Goal: Book appointment/travel/reservation

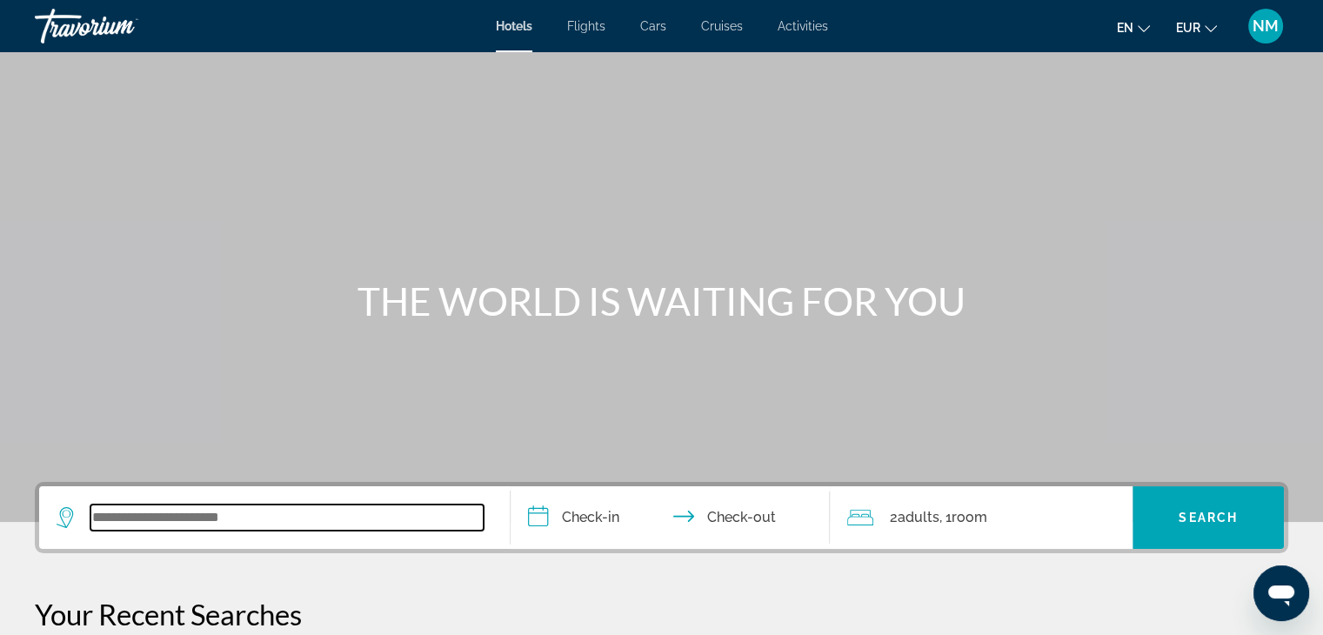
click at [236, 519] on input "Search widget" at bounding box center [286, 518] width 393 height 26
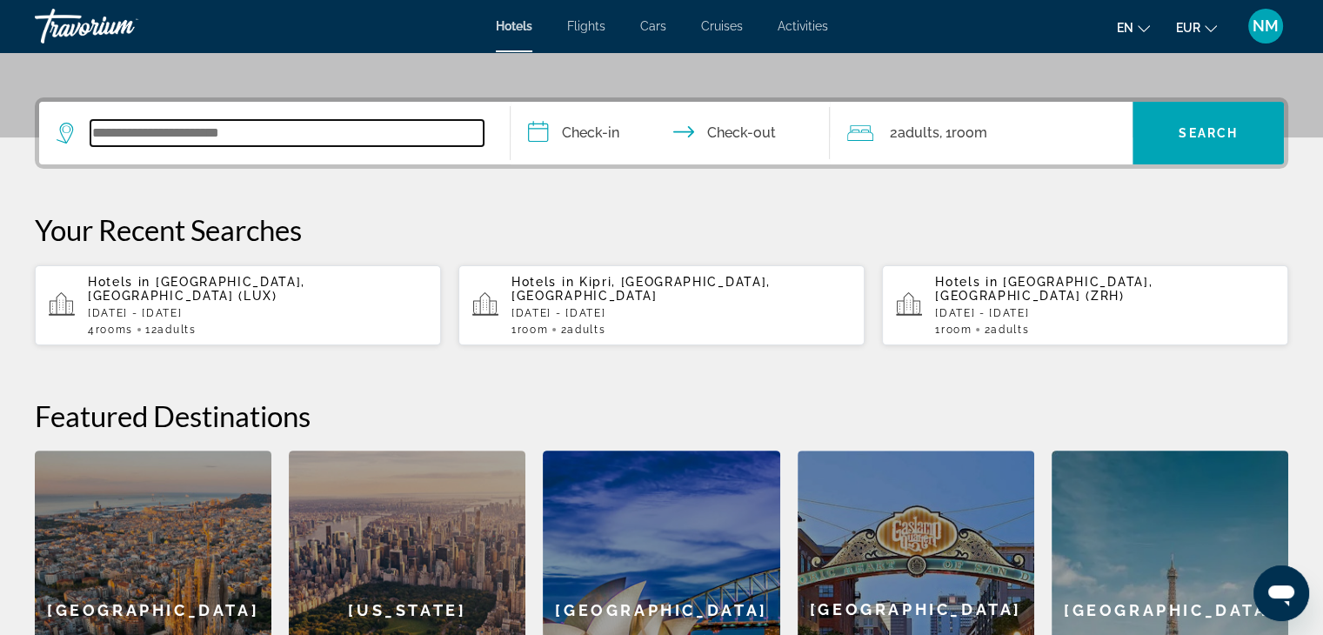
scroll to position [425, 0]
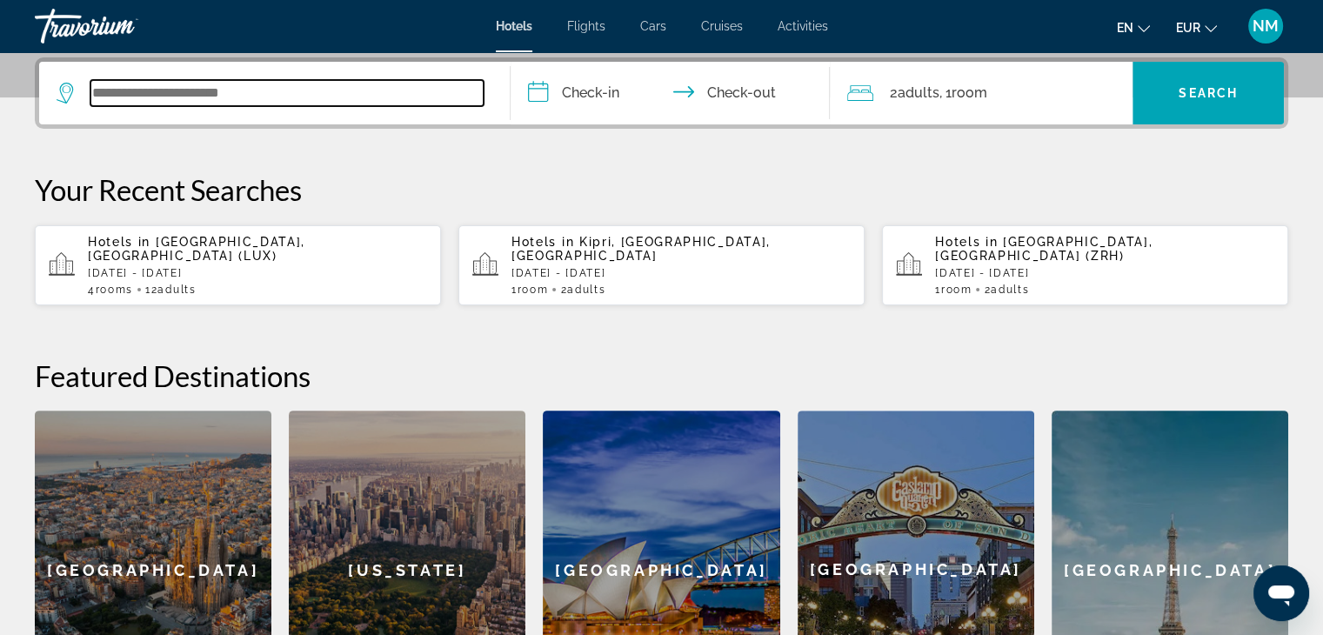
click at [267, 91] on input "Search widget" at bounding box center [286, 93] width 393 height 26
type input "*"
click at [267, 91] on input "Search widget" at bounding box center [286, 93] width 393 height 26
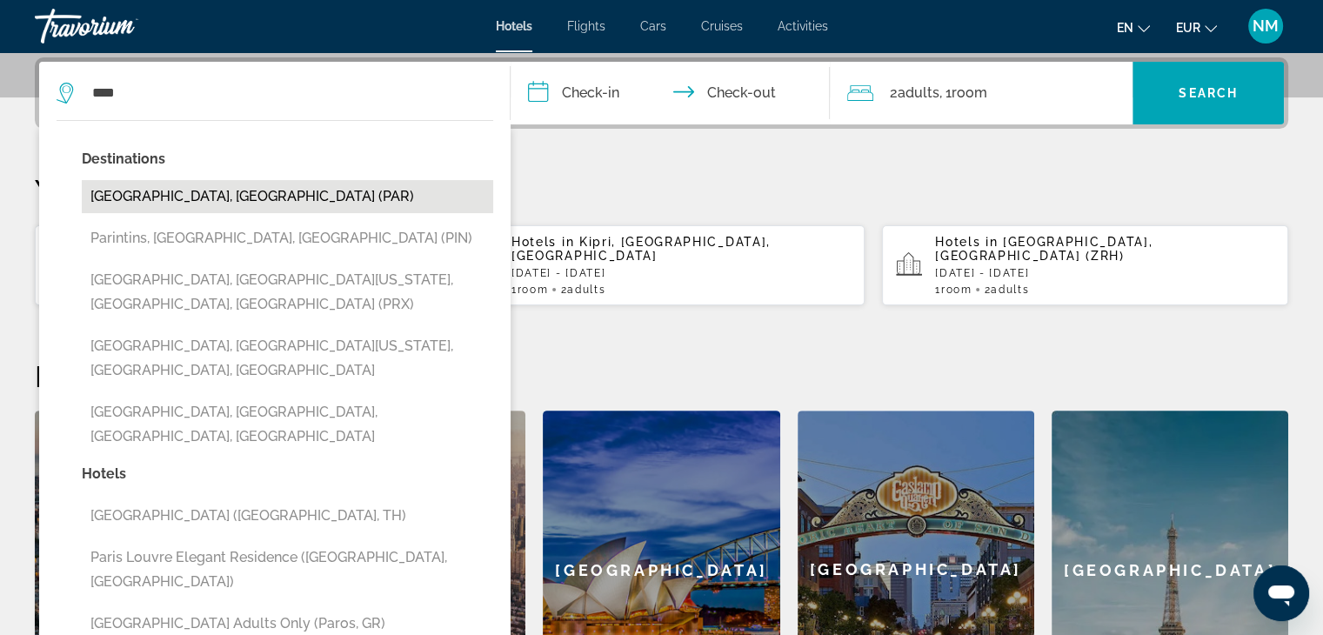
click at [254, 204] on button "[GEOGRAPHIC_DATA], [GEOGRAPHIC_DATA] (PAR)" at bounding box center [288, 196] width 412 height 33
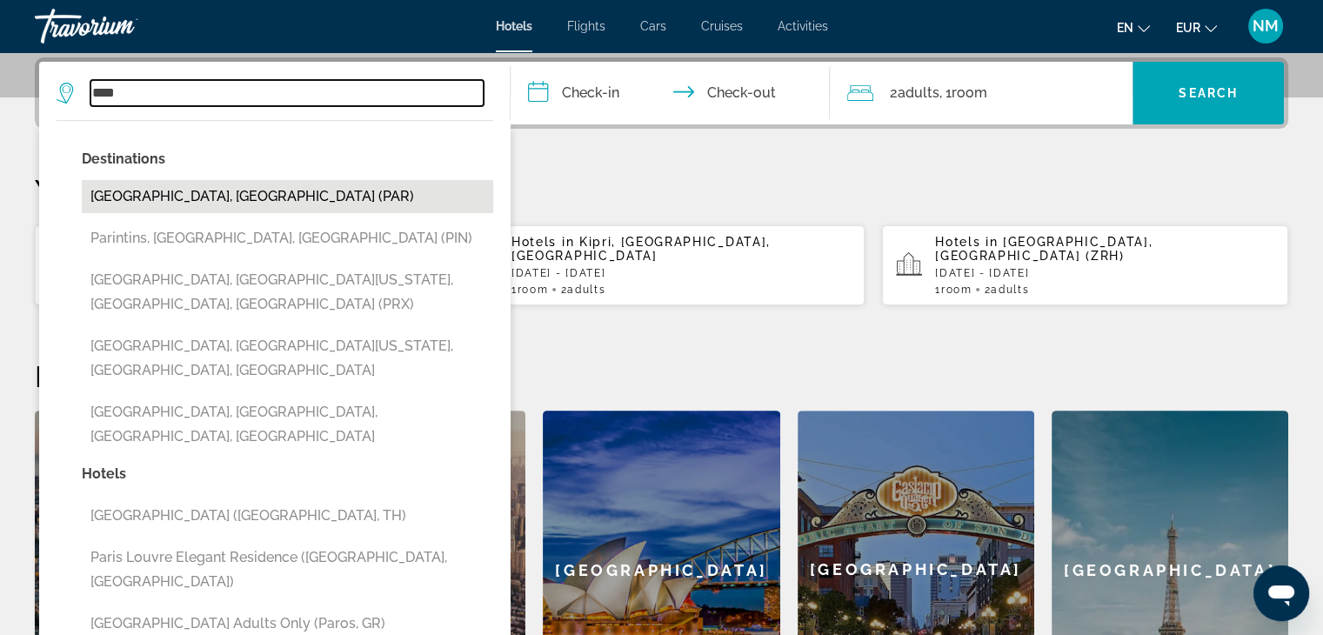
type input "**********"
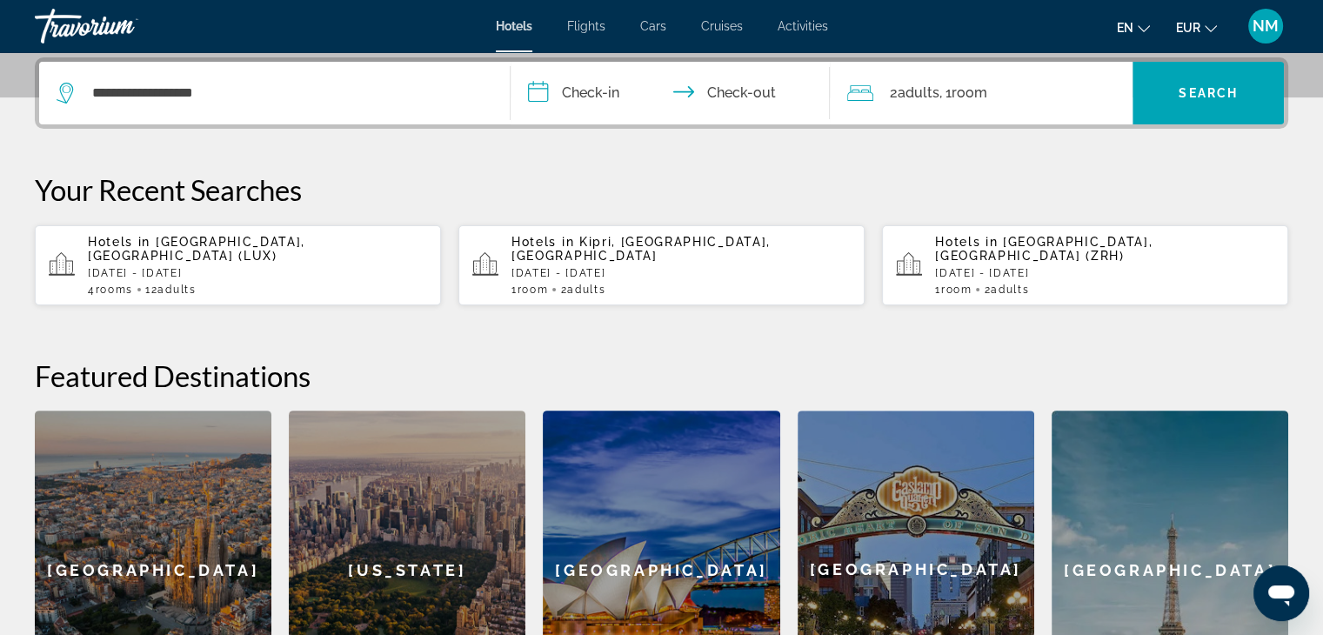
click at [600, 94] on input "**********" at bounding box center [674, 96] width 327 height 68
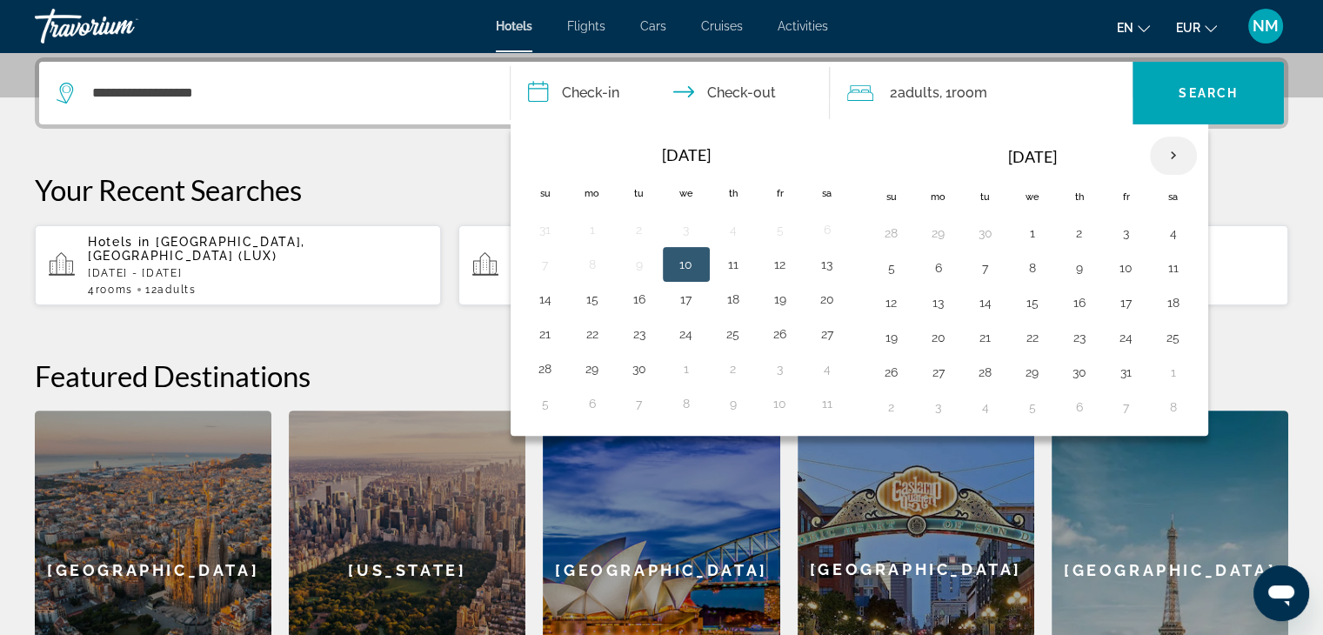
click at [1164, 146] on th "Next month" at bounding box center [1173, 156] width 47 height 38
click at [1113, 369] on button "28" at bounding box center [1127, 372] width 28 height 24
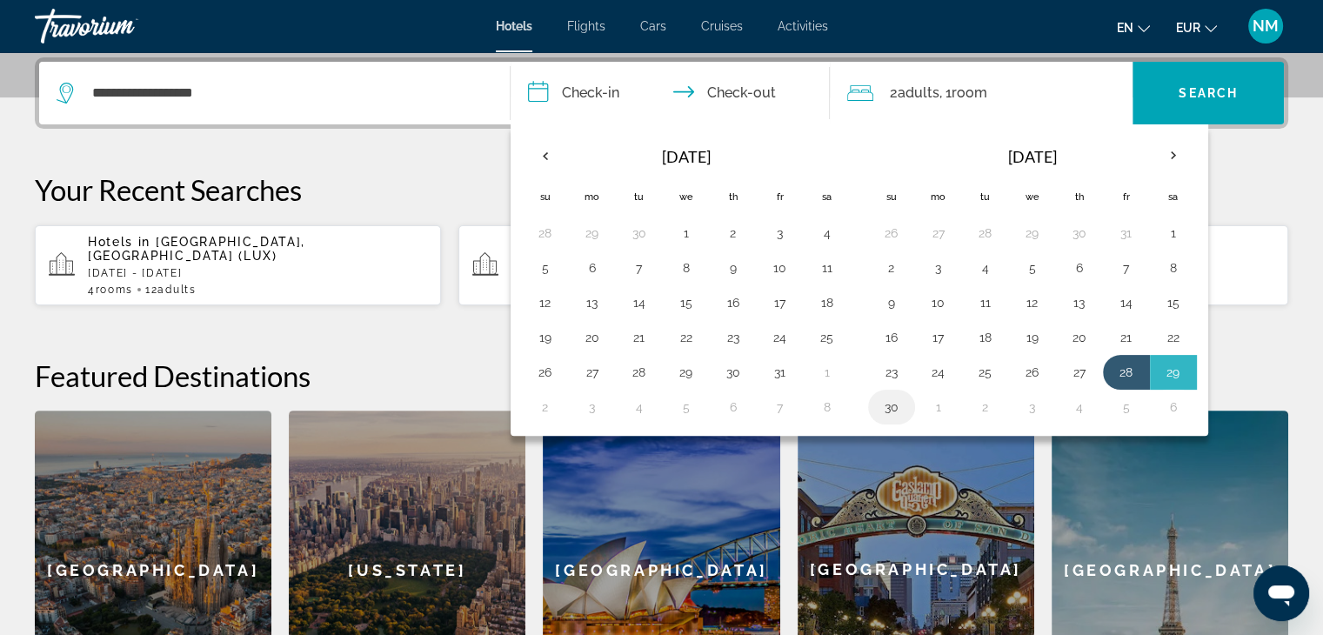
click at [888, 411] on button "30" at bounding box center [892, 407] width 28 height 24
type input "**********"
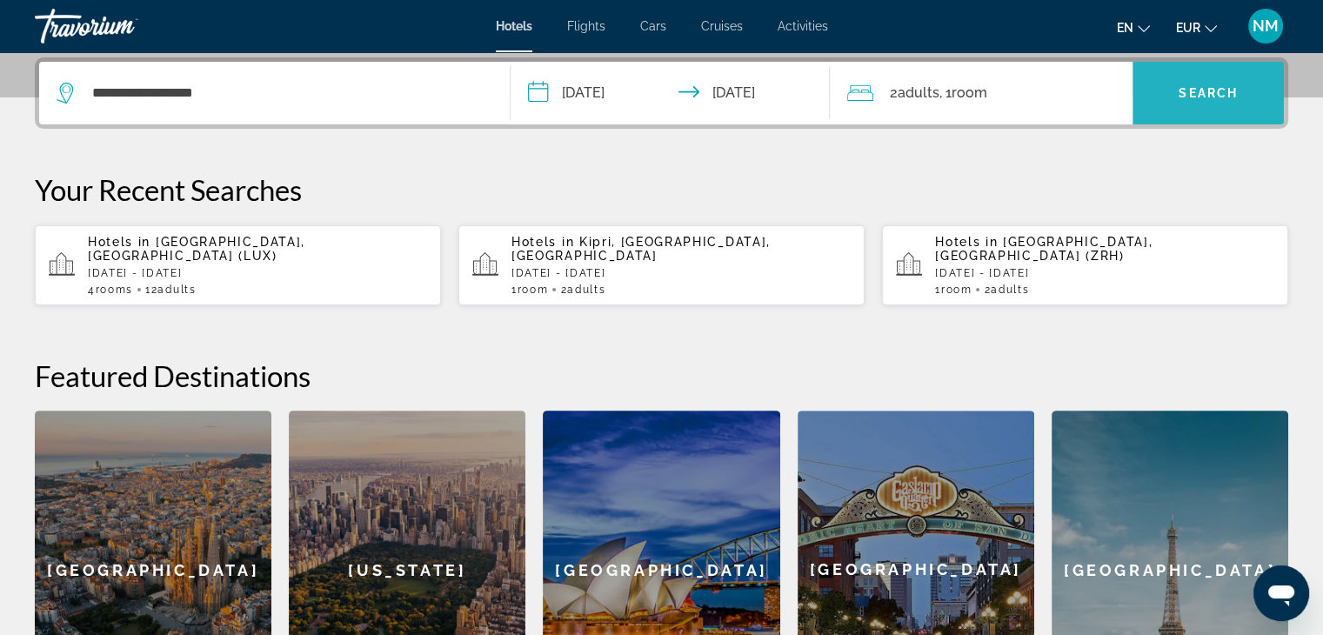
click at [1222, 86] on span "Search" at bounding box center [1208, 93] width 59 height 14
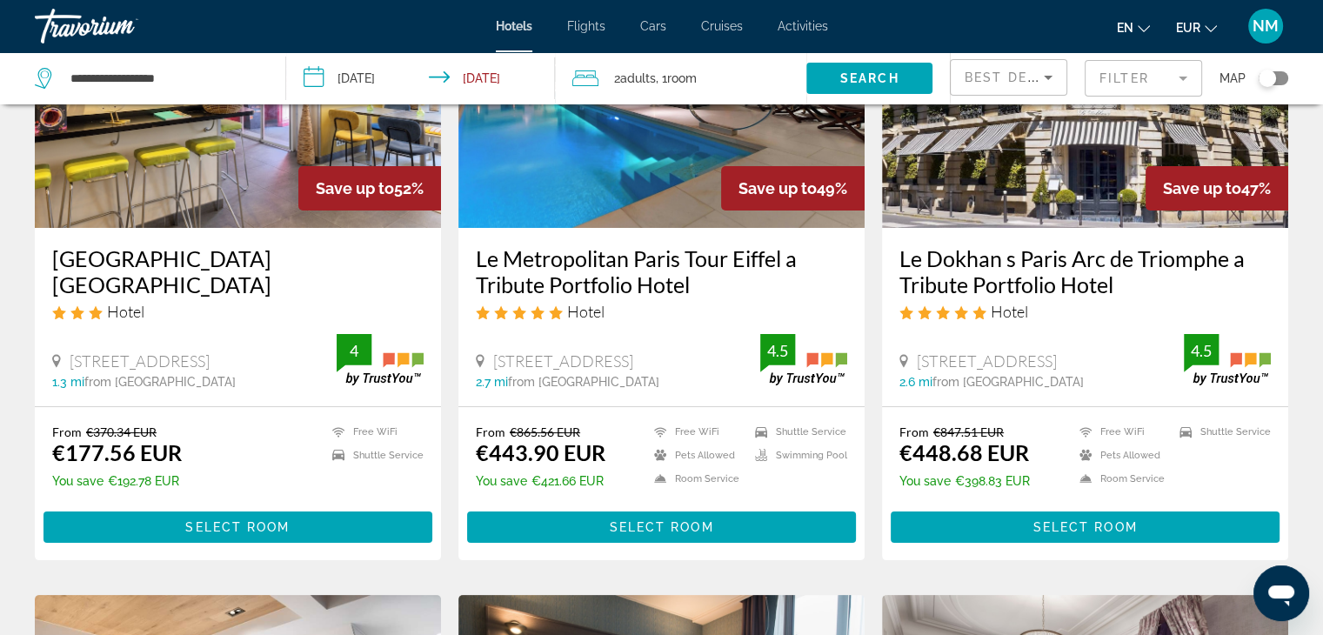
scroll to position [218, 0]
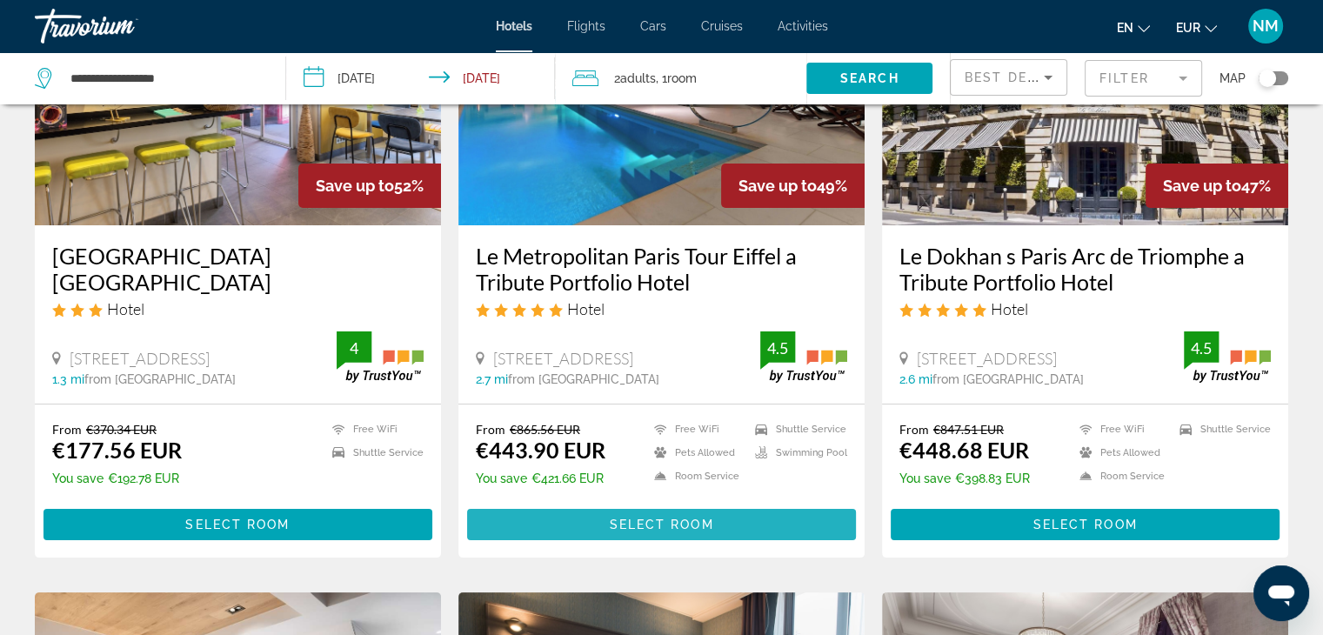
click at [714, 519] on span "Main content" at bounding box center [661, 525] width 389 height 42
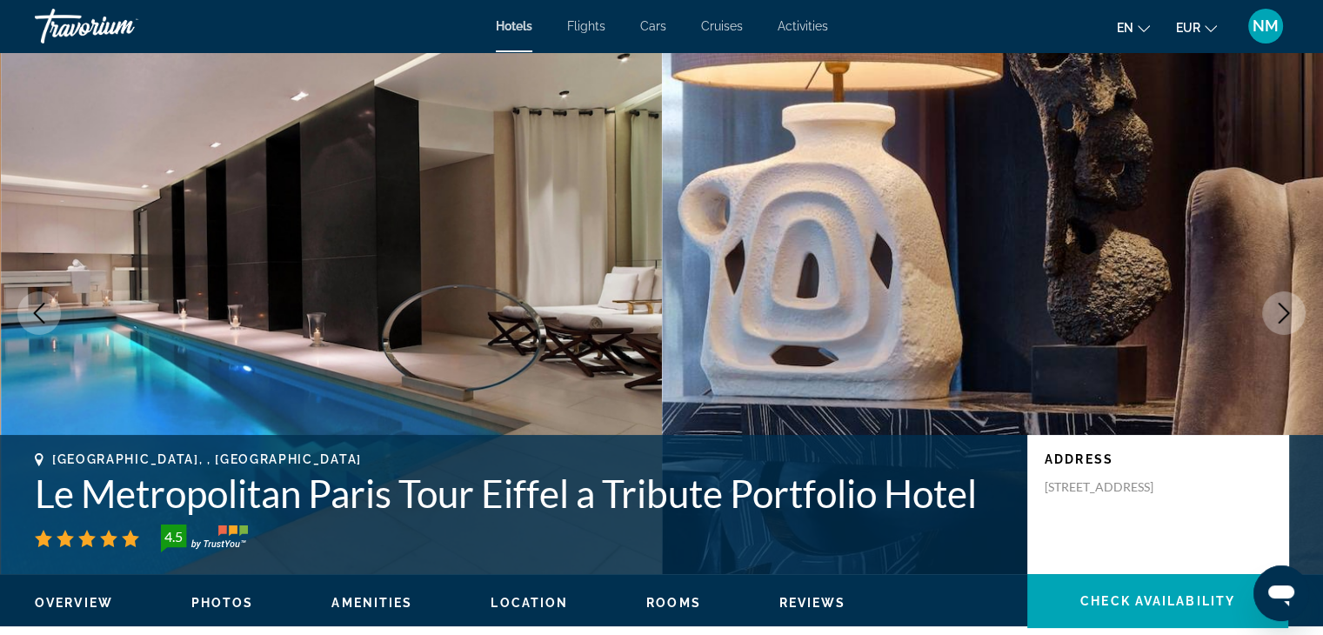
click at [1282, 299] on button "Next image" at bounding box center [1284, 313] width 44 height 44
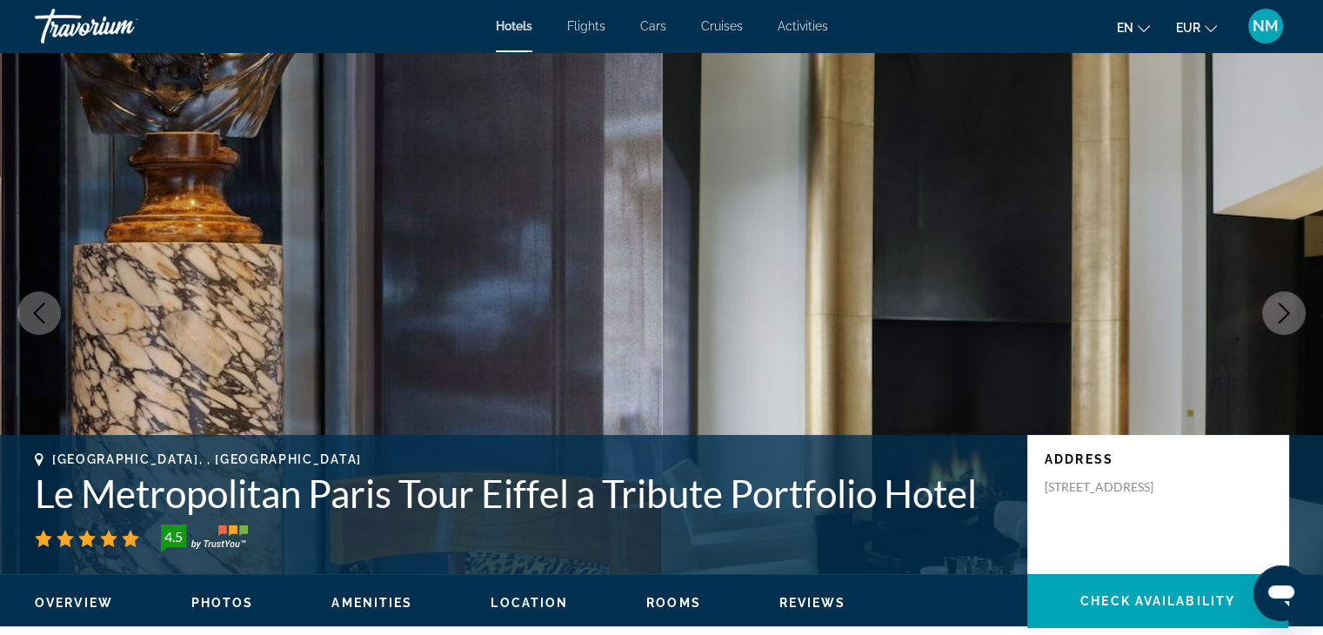
click at [1282, 299] on button "Next image" at bounding box center [1284, 313] width 44 height 44
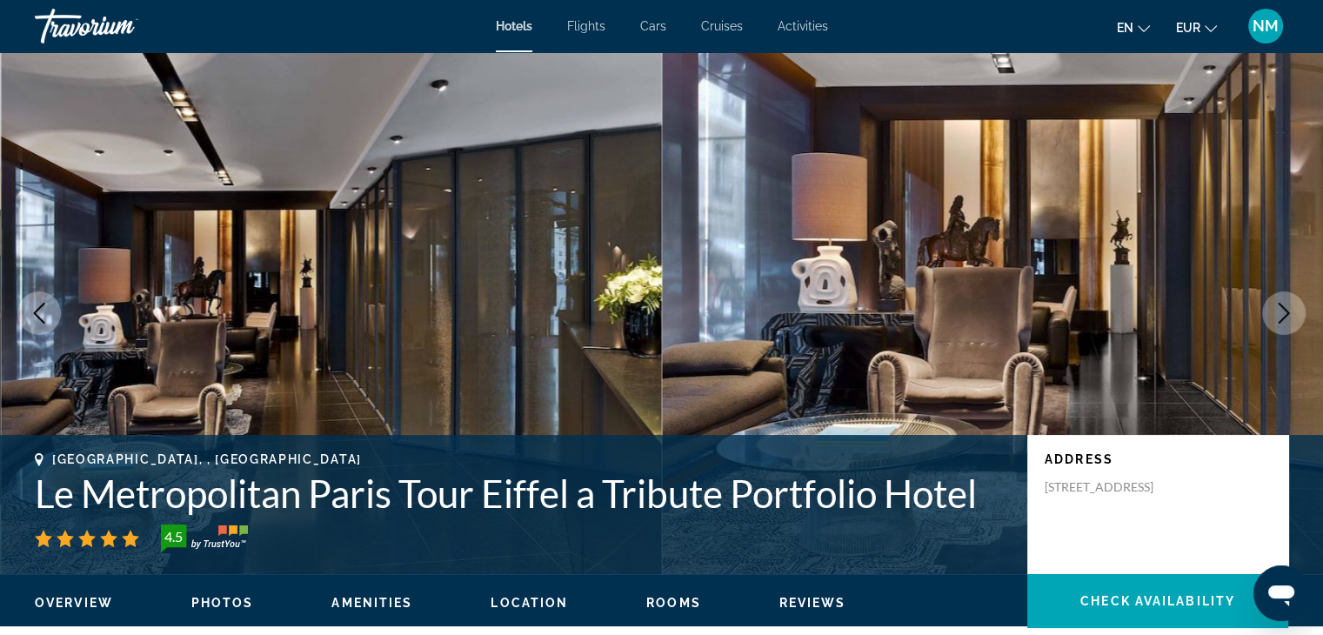
click at [1282, 299] on button "Next image" at bounding box center [1284, 313] width 44 height 44
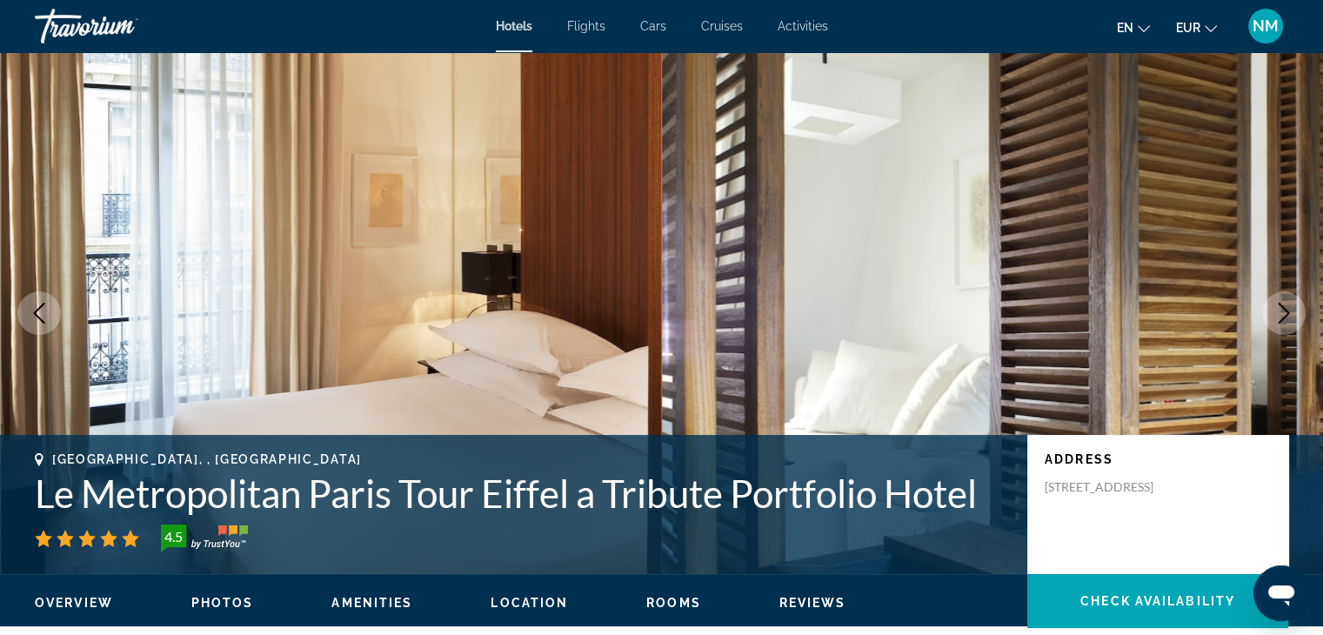
click at [1282, 299] on button "Next image" at bounding box center [1284, 313] width 44 height 44
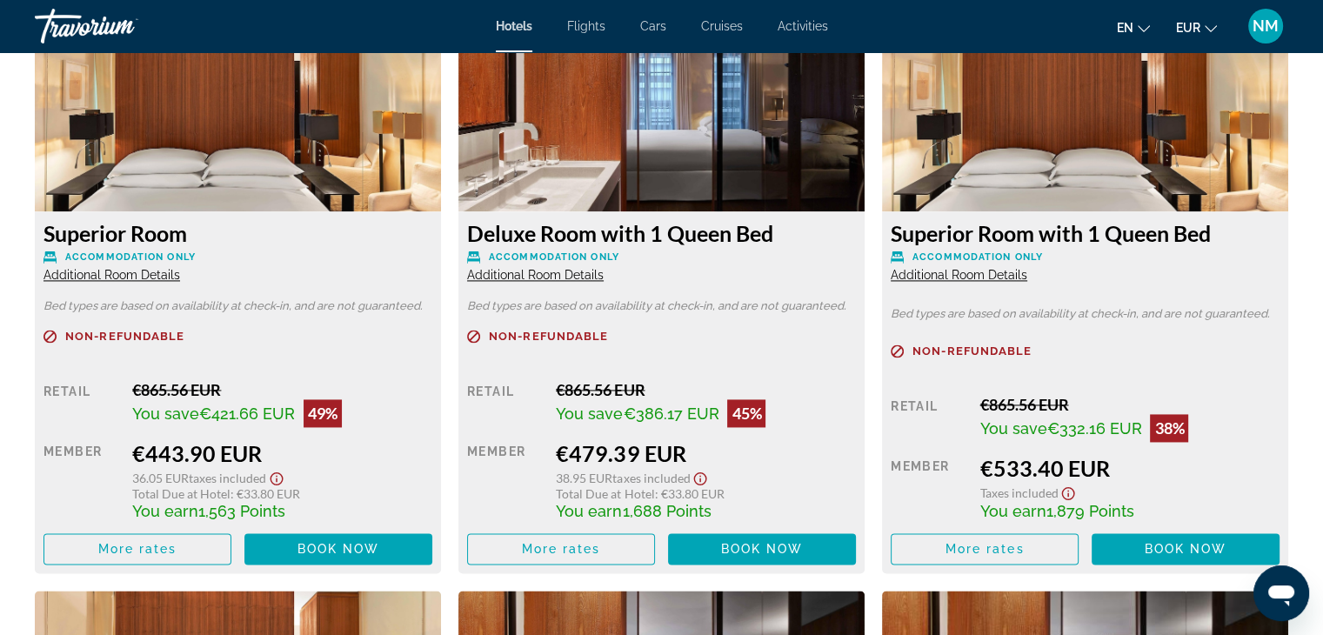
scroll to position [2464, 0]
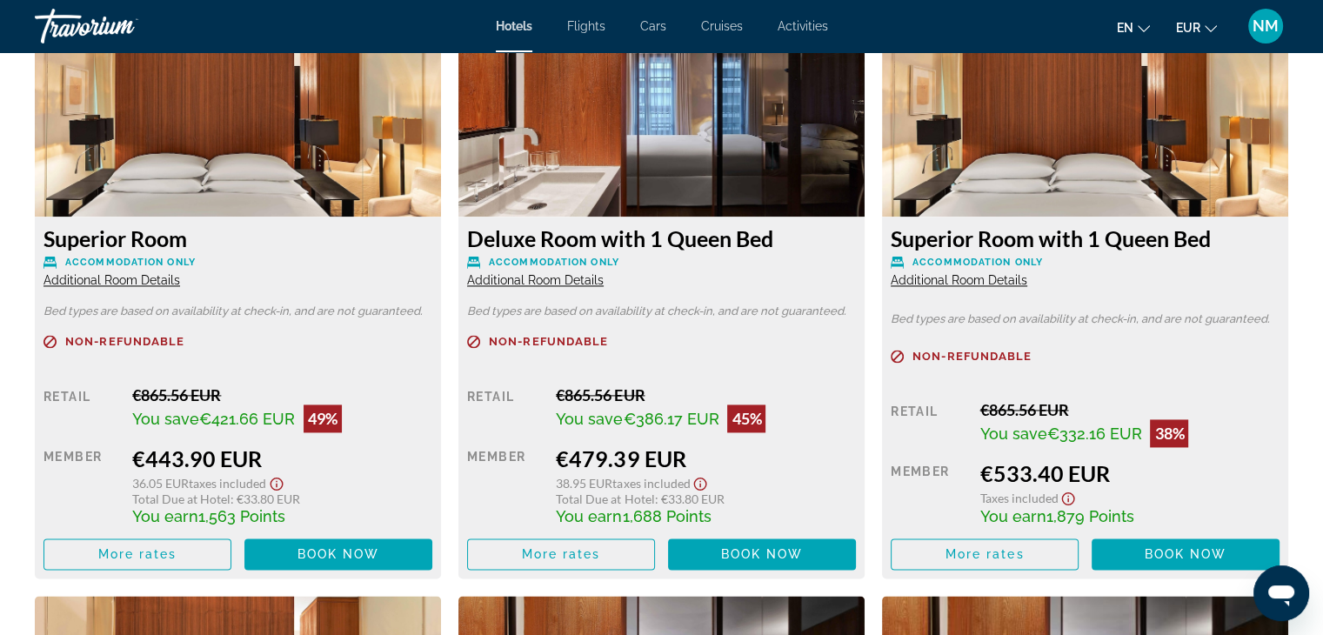
click at [799, 23] on span "Activities" at bounding box center [803, 26] width 50 height 14
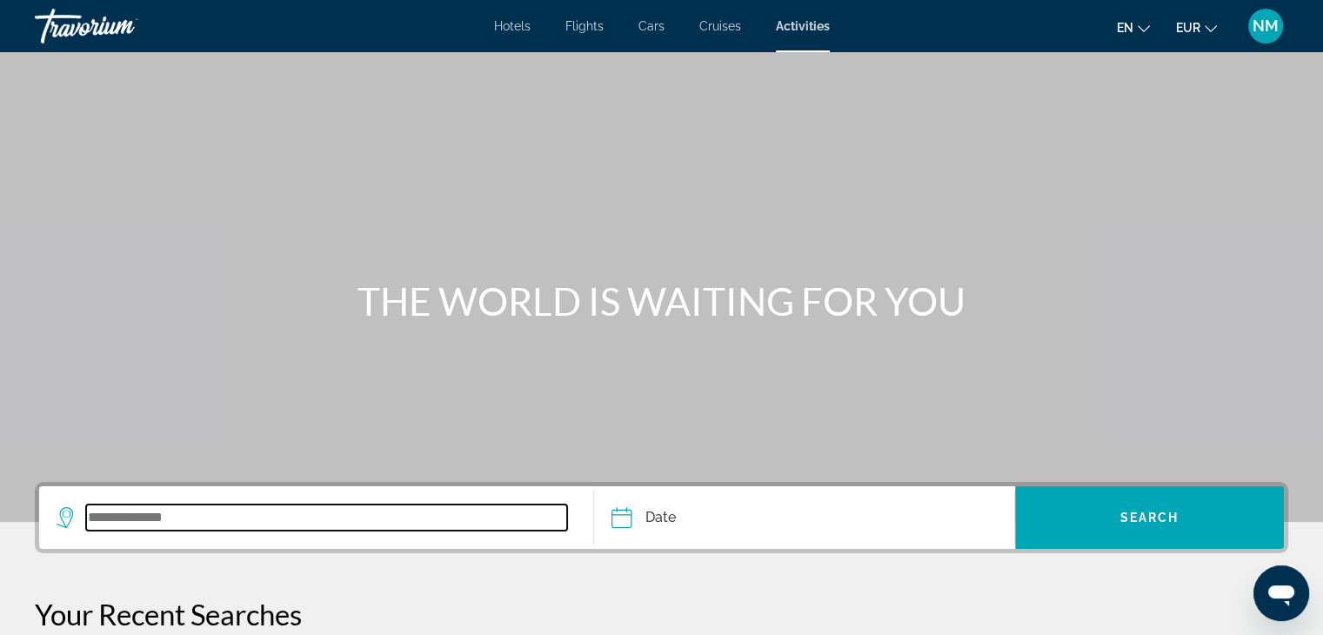
click at [291, 526] on input "Search widget" at bounding box center [326, 518] width 481 height 26
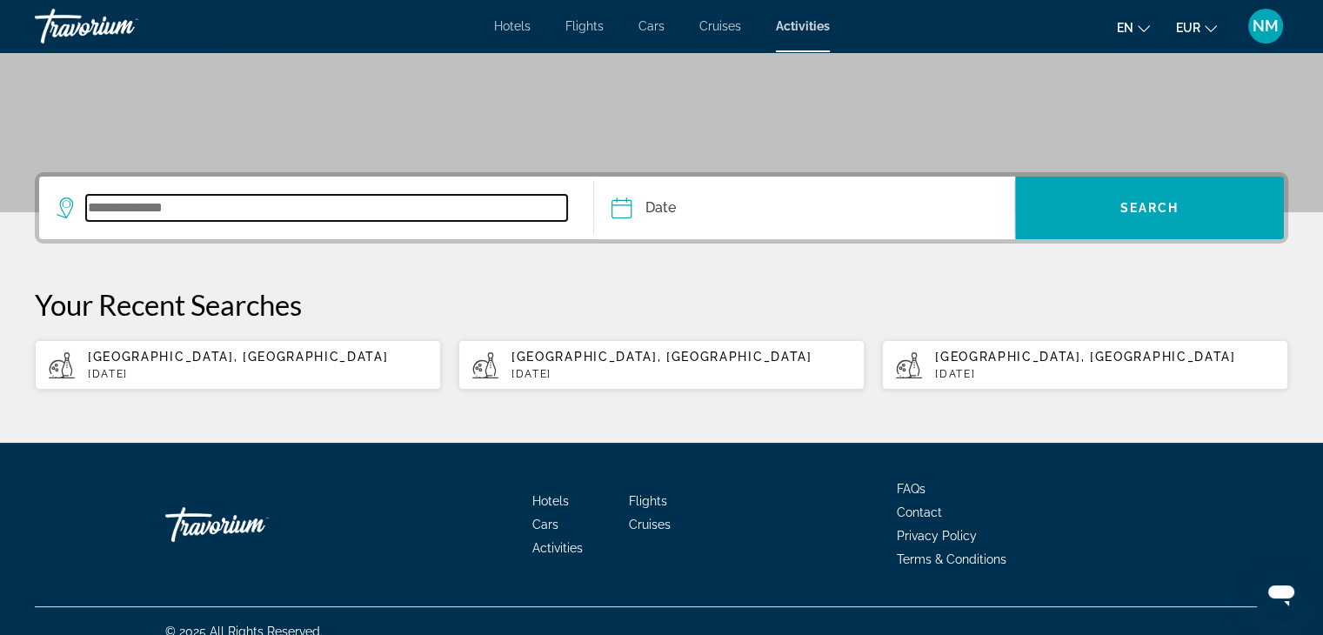
scroll to position [330, 0]
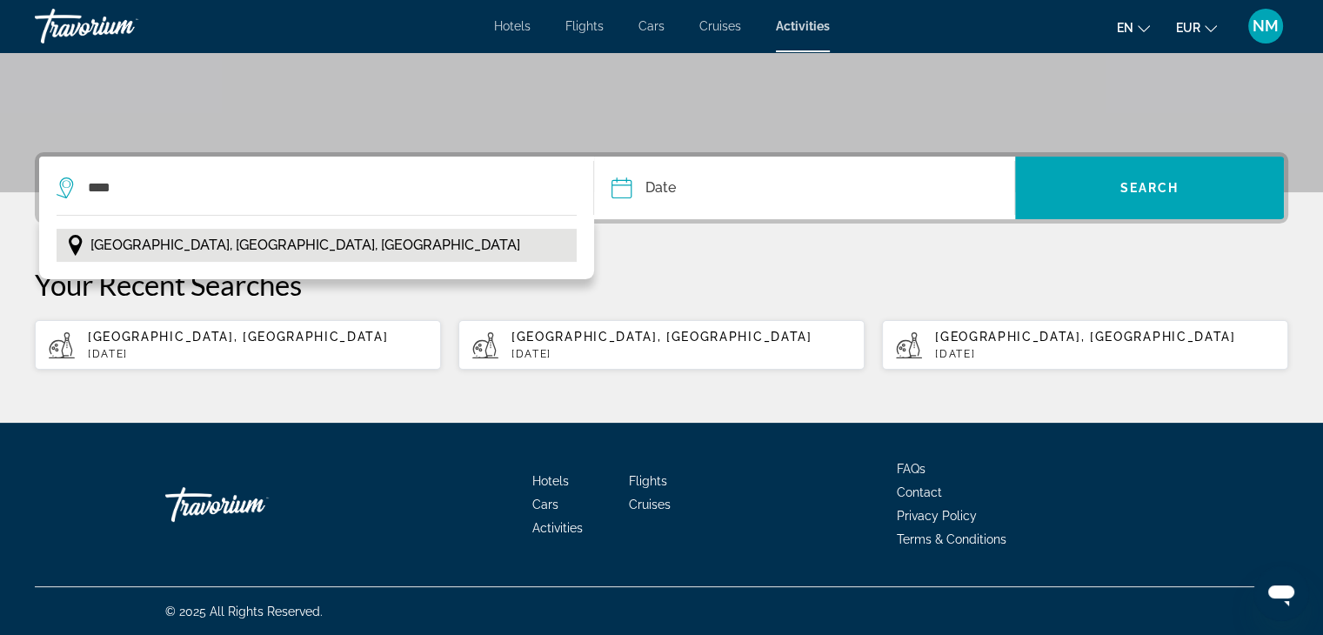
click at [282, 251] on button "[GEOGRAPHIC_DATA], [GEOGRAPHIC_DATA], [GEOGRAPHIC_DATA]" at bounding box center [317, 245] width 520 height 33
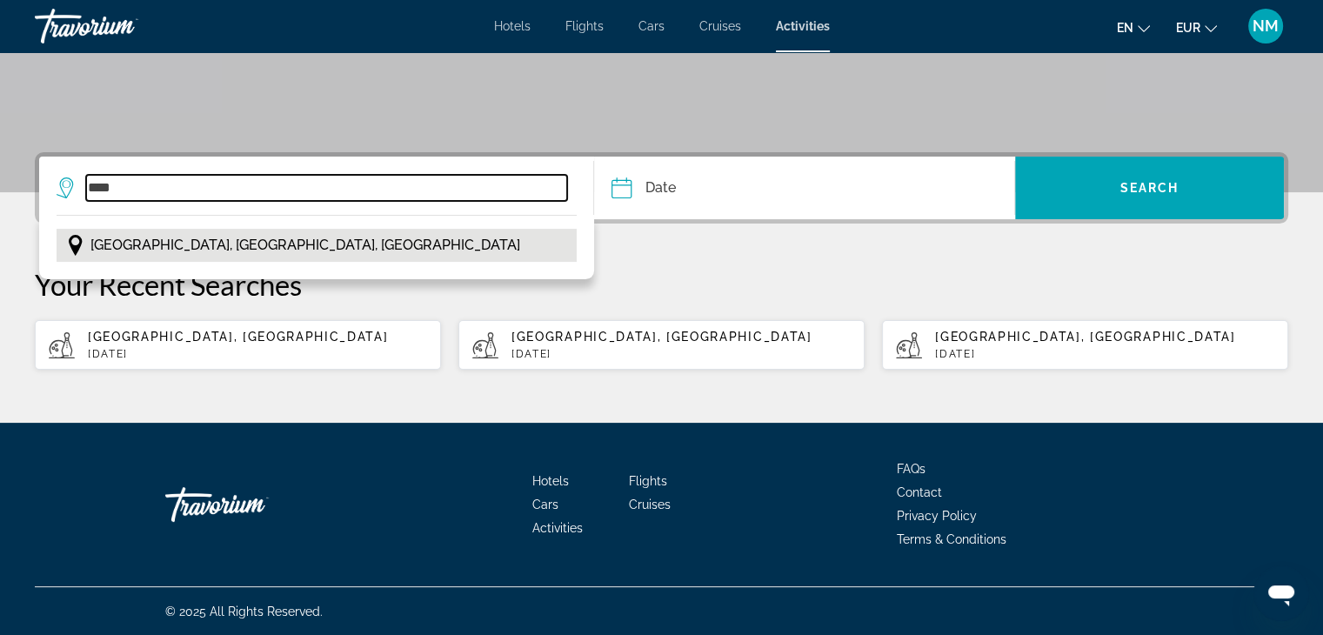
type input "**********"
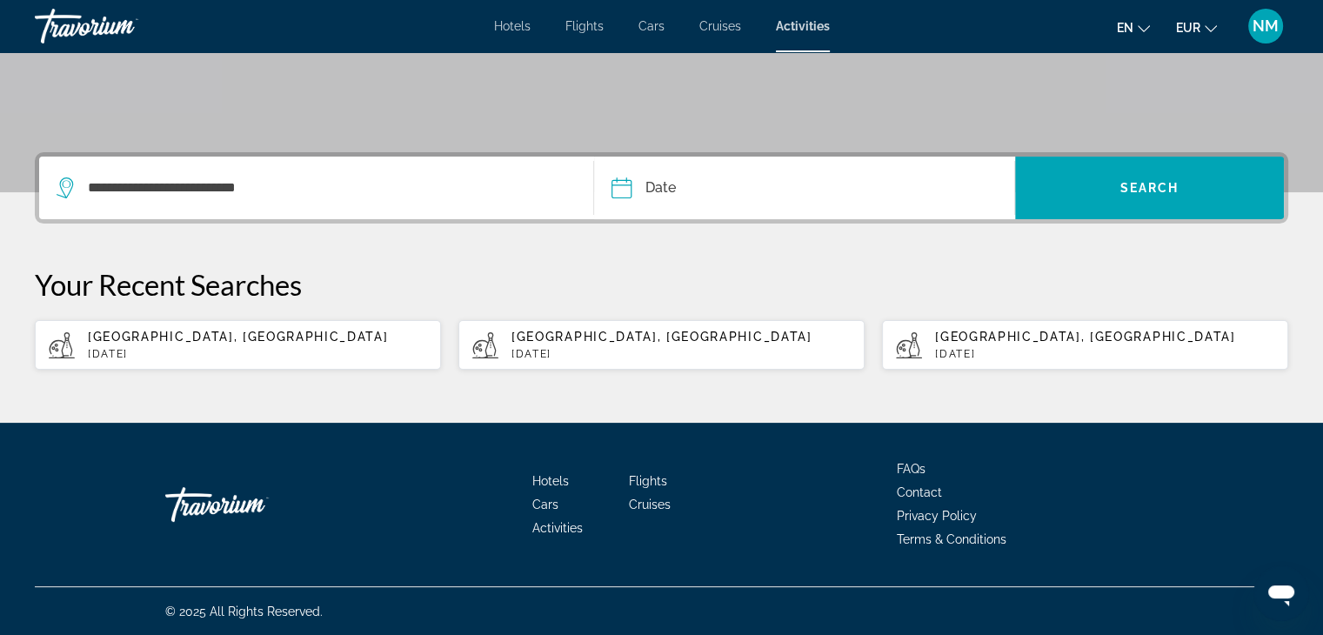
click at [663, 184] on input "Date" at bounding box center [711, 191] width 208 height 68
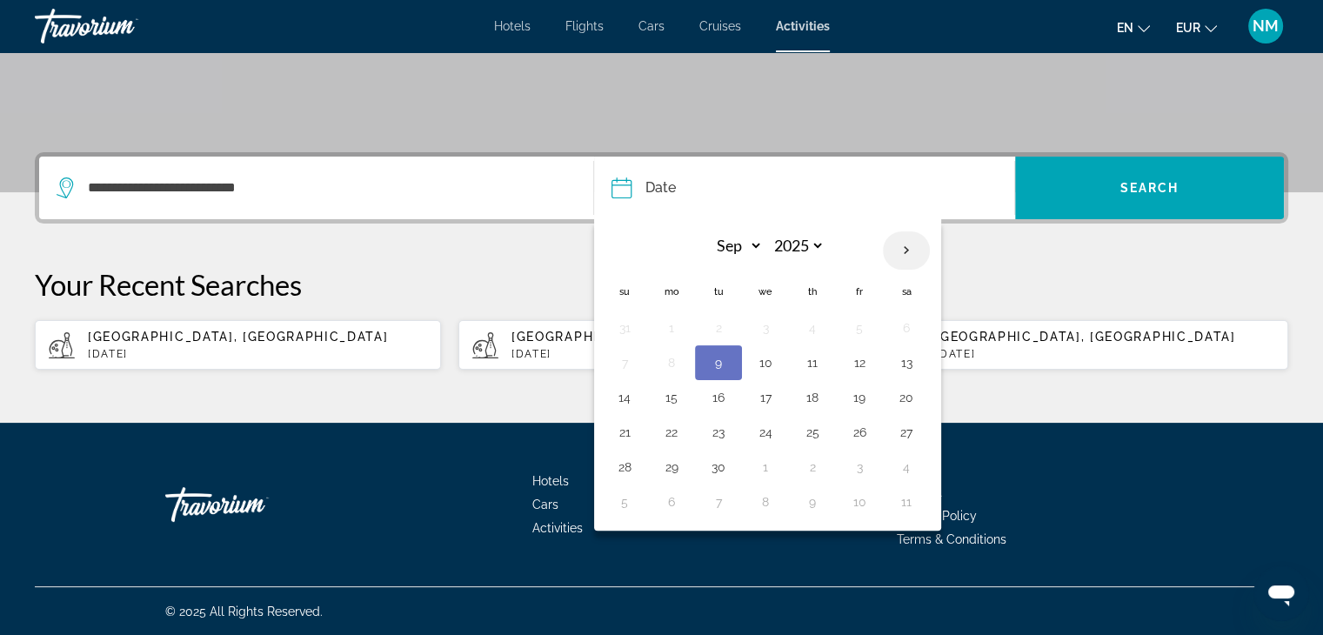
click at [896, 257] on th "Next month" at bounding box center [906, 250] width 47 height 38
select select "**"
click at [623, 495] on button "30" at bounding box center [625, 502] width 28 height 24
type input "**********"
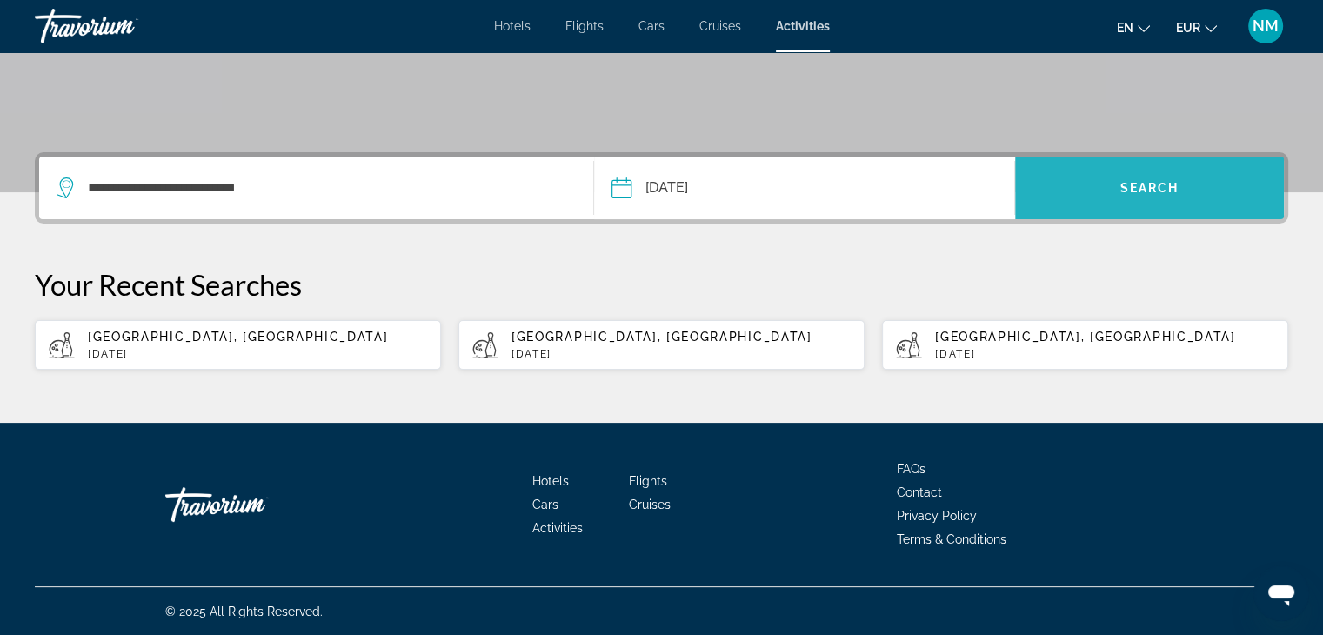
click at [1139, 191] on span "Search" at bounding box center [1150, 188] width 59 height 14
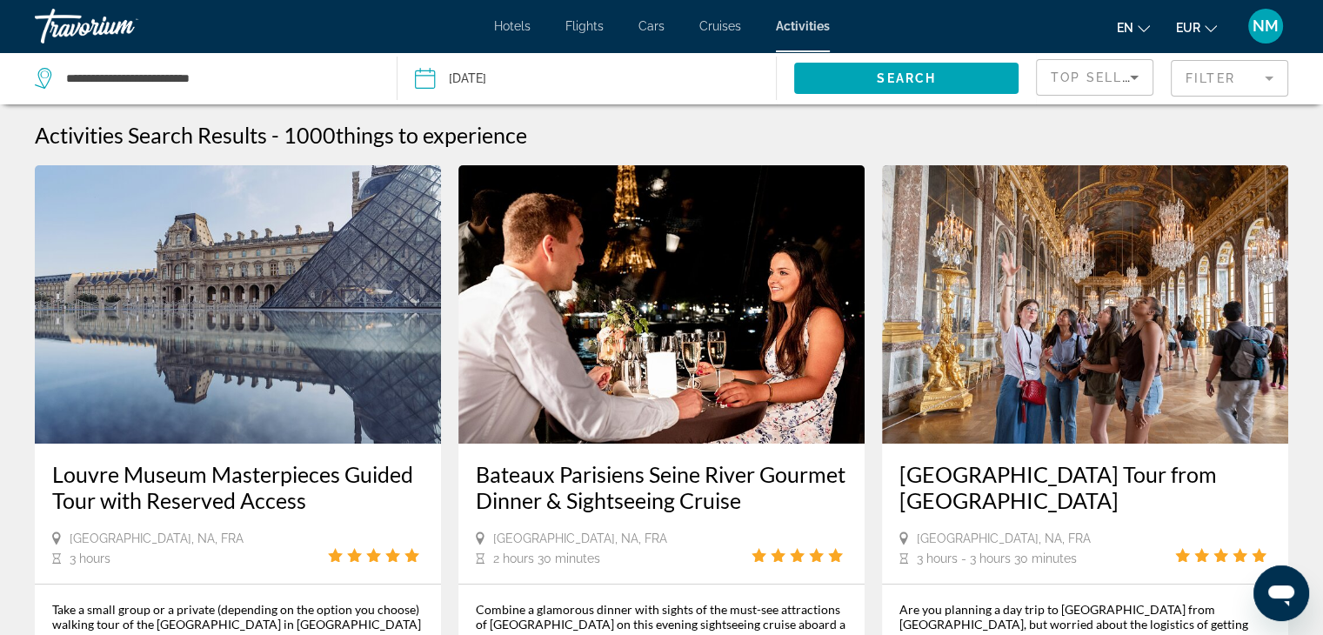
drag, startPoint x: 1139, startPoint y: 191, endPoint x: 1095, endPoint y: 207, distance: 46.5
click at [1139, 191] on img "Main content" at bounding box center [1085, 304] width 406 height 278
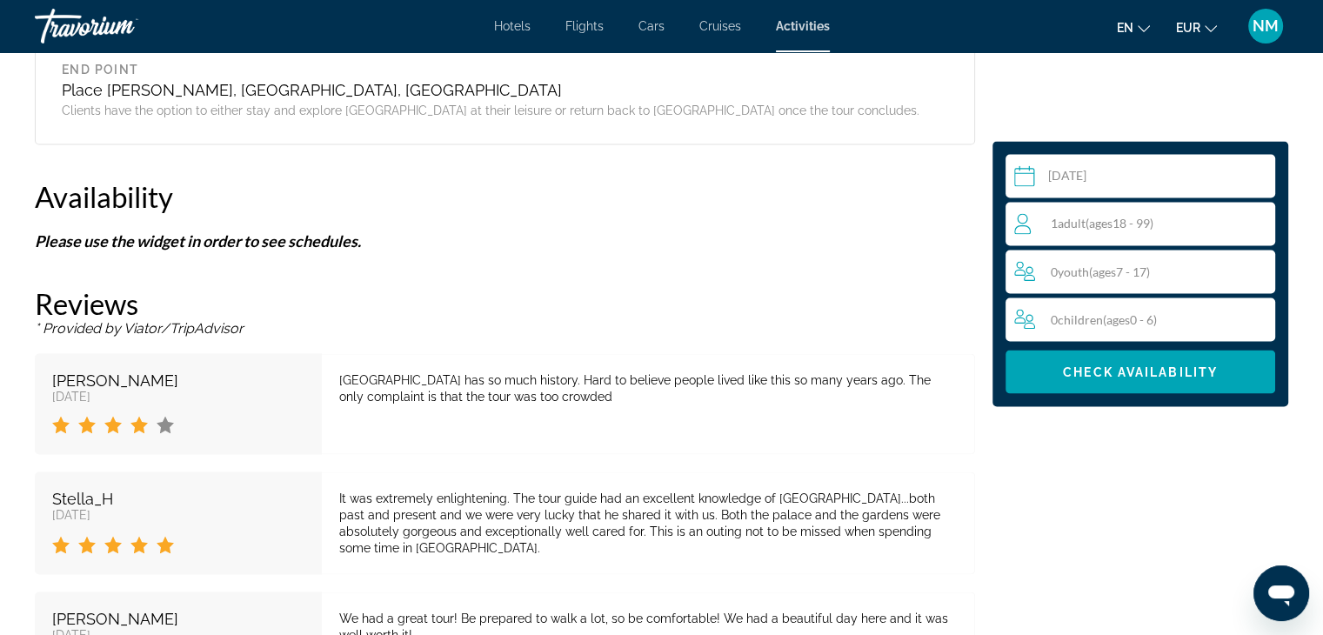
scroll to position [3063, 0]
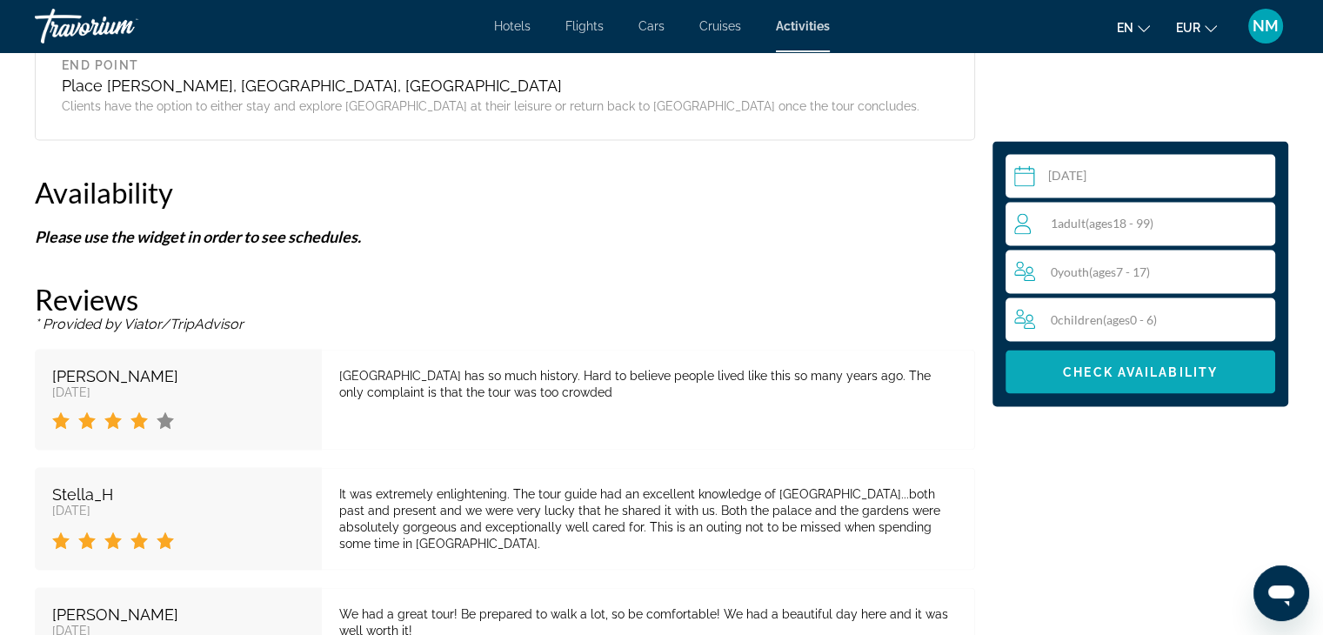
click at [1201, 365] on span "Check Availability" at bounding box center [1140, 372] width 155 height 14
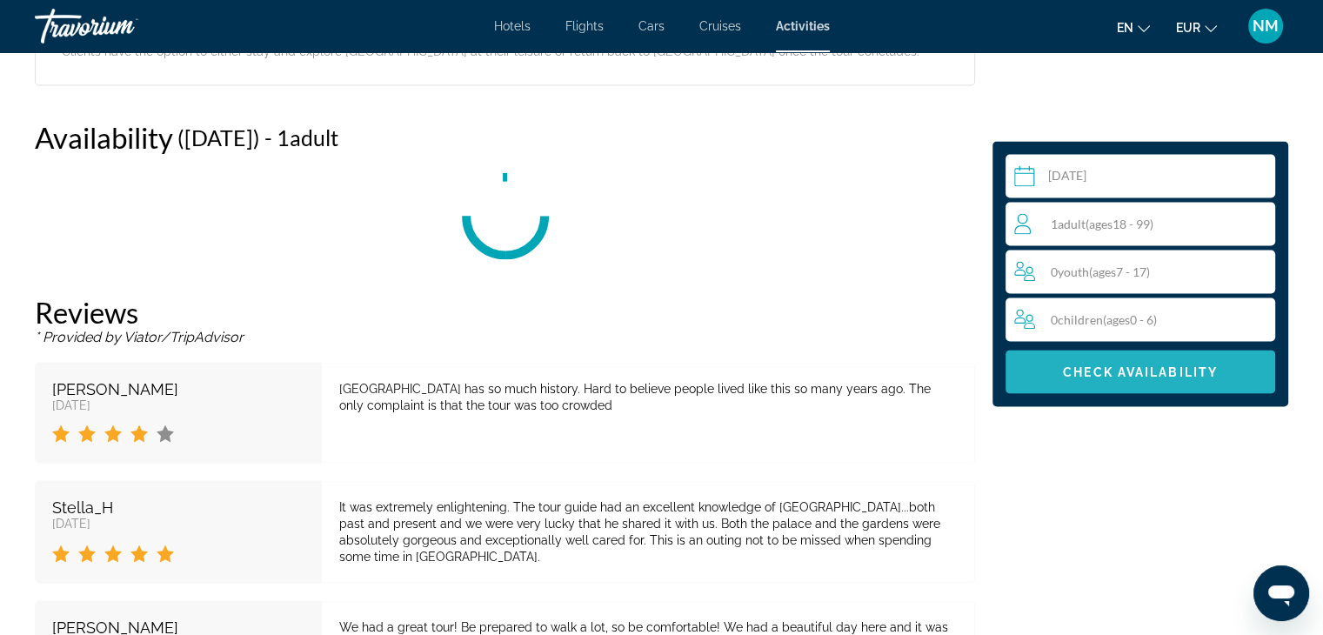
scroll to position [3118, 0]
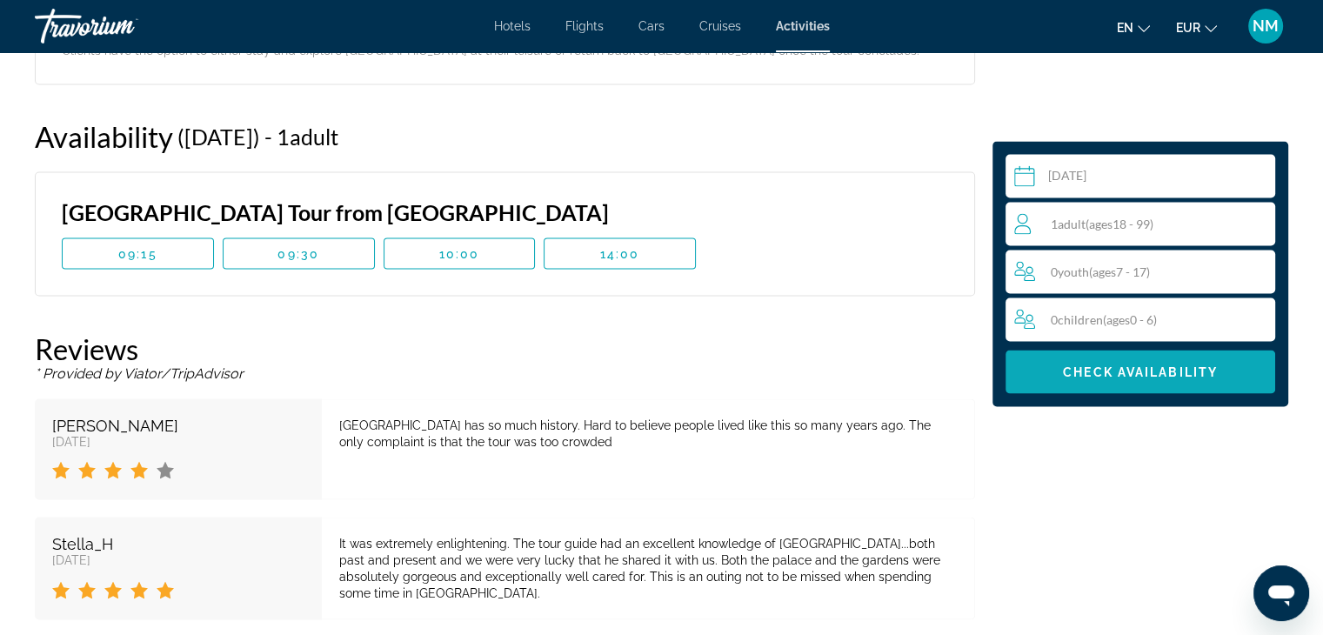
click at [1201, 365] on span "Check Availability" at bounding box center [1140, 372] width 155 height 14
click at [1154, 228] on span "( ages [DEMOGRAPHIC_DATA])" at bounding box center [1120, 223] width 68 height 15
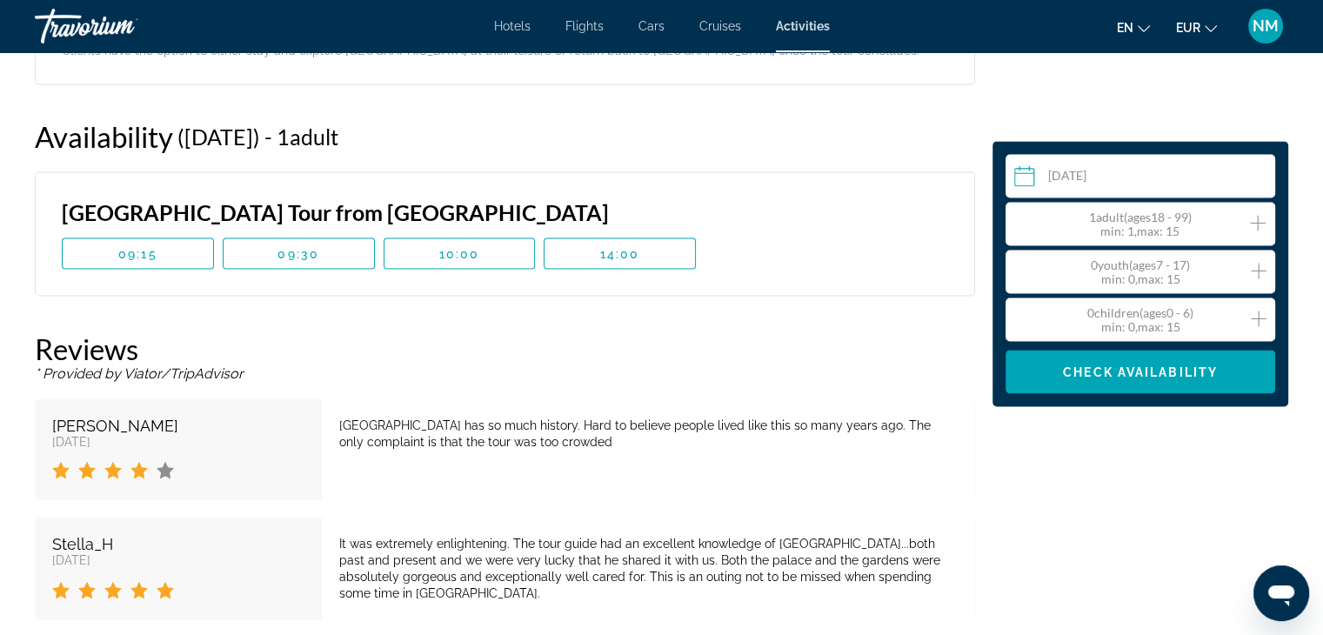
click at [1256, 221] on icon "Increment adults" at bounding box center [1258, 222] width 16 height 21
click at [633, 248] on span "Main content" at bounding box center [620, 253] width 151 height 42
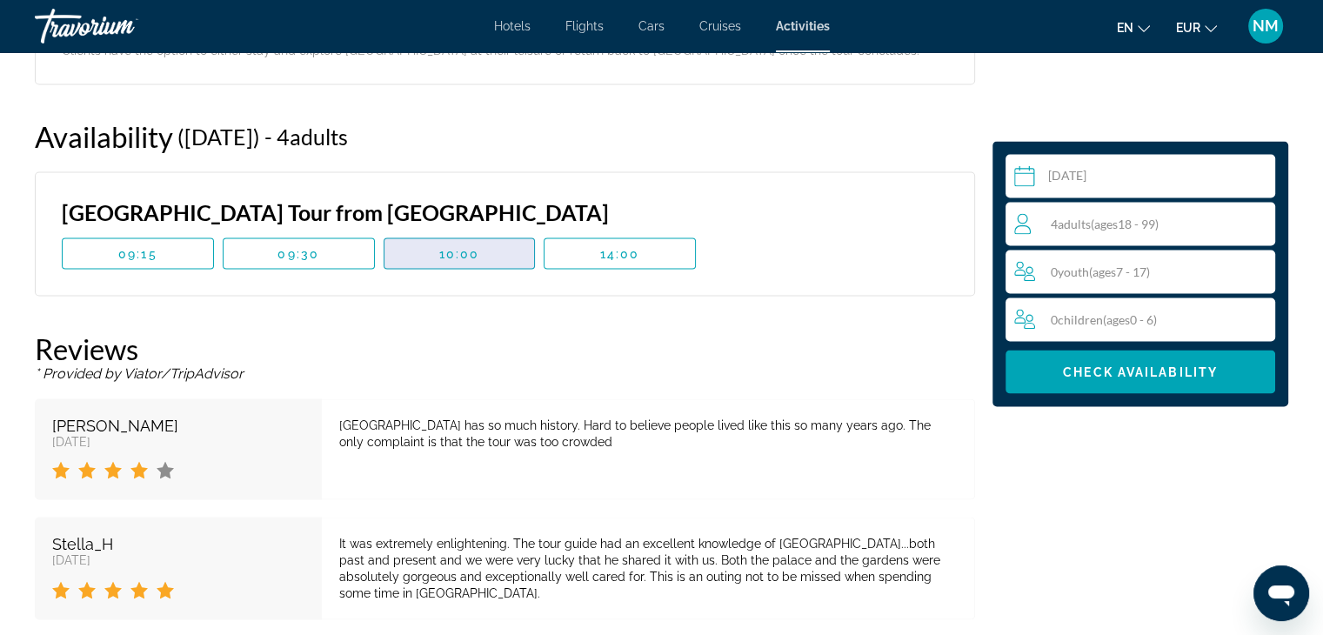
click at [416, 241] on span "Main content" at bounding box center [460, 253] width 151 height 42
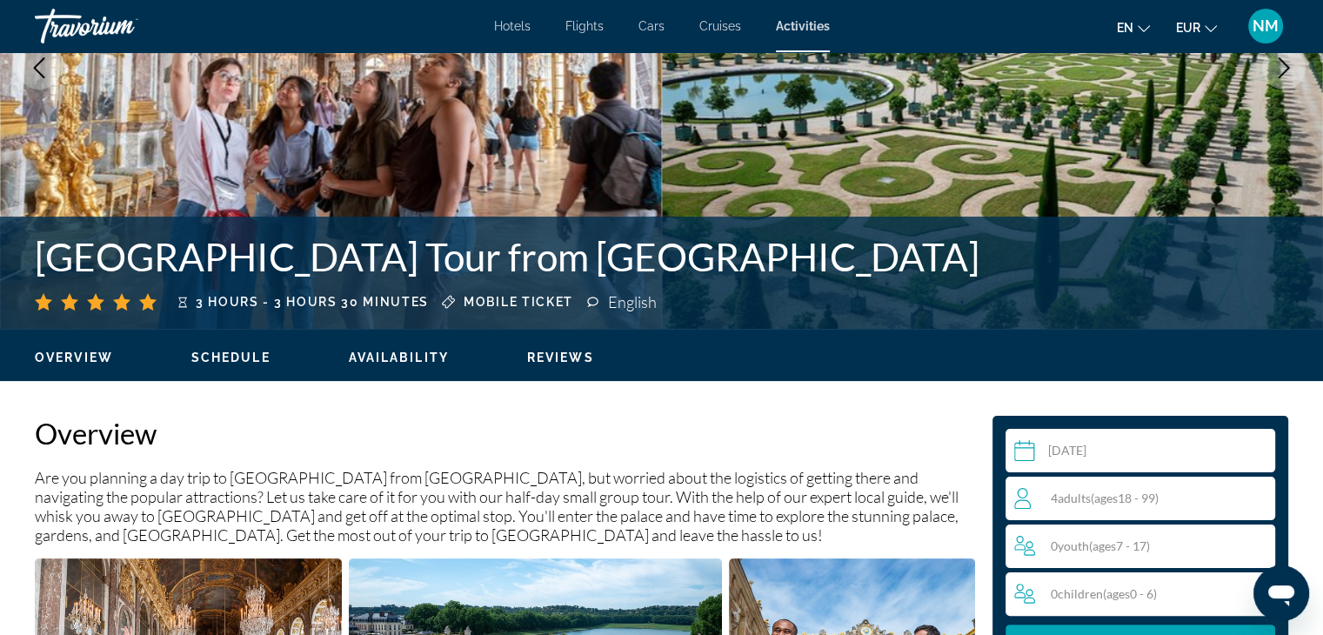
scroll to position [0, 0]
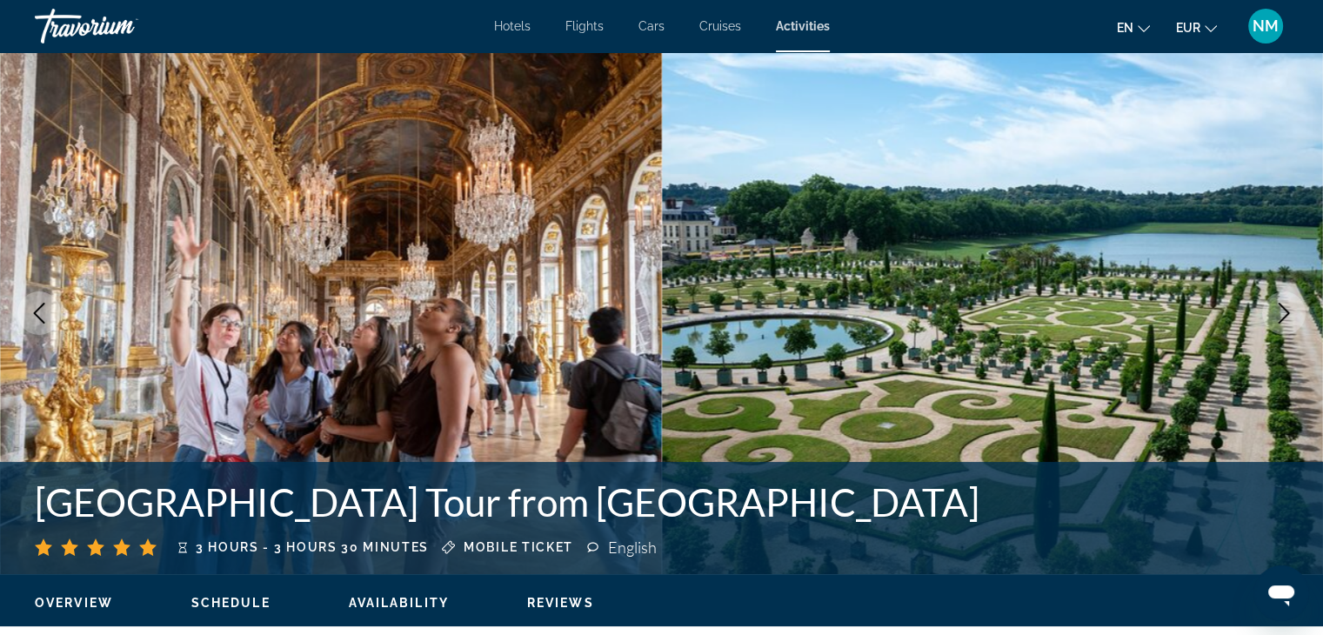
click at [713, 20] on span "Cruises" at bounding box center [721, 26] width 42 height 14
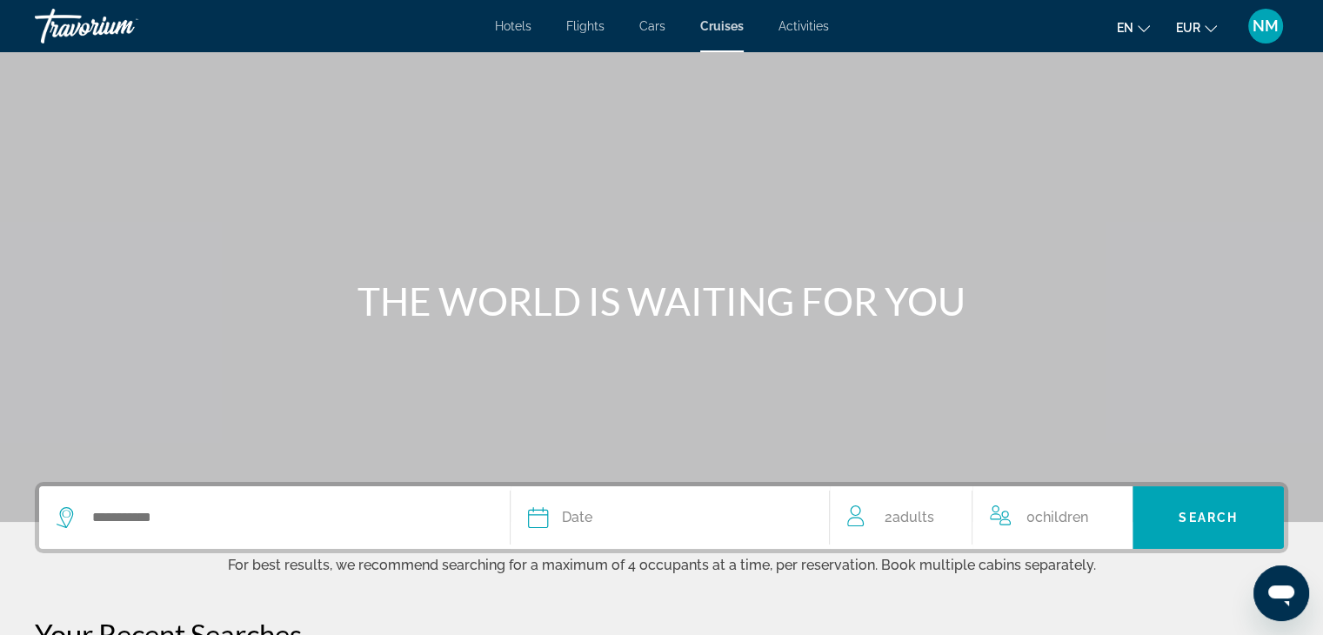
click at [651, 29] on span "Cars" at bounding box center [652, 26] width 26 height 14
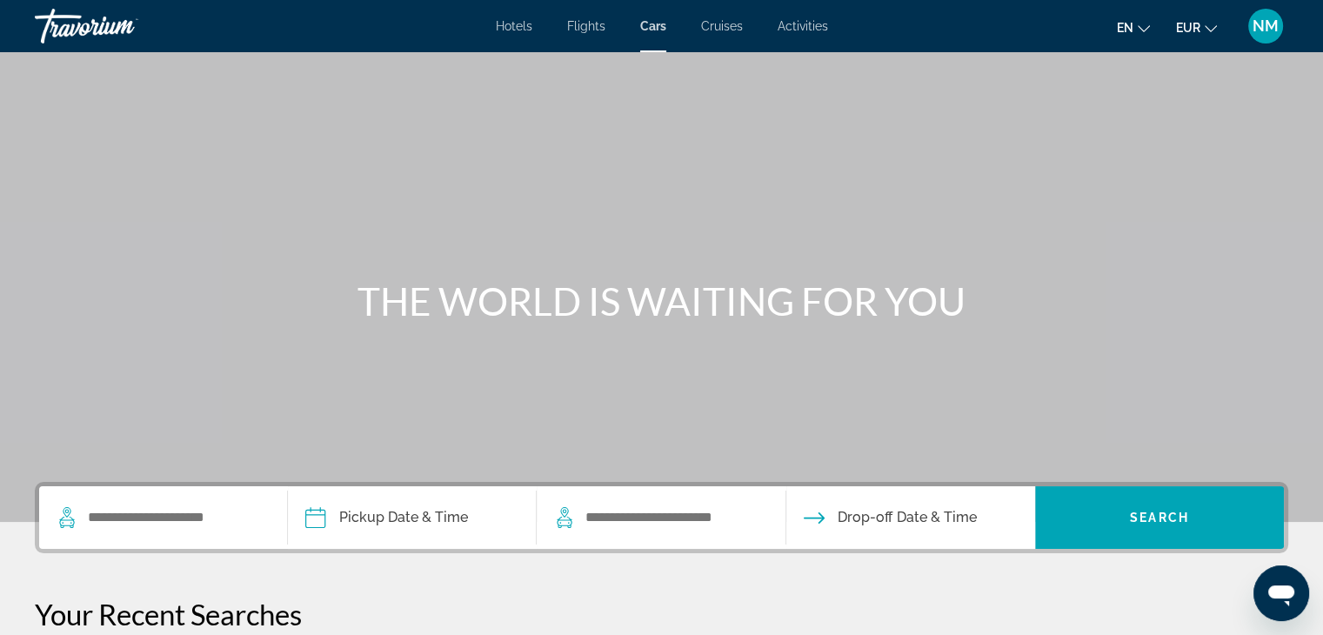
click at [579, 26] on span "Flights" at bounding box center [586, 26] width 38 height 14
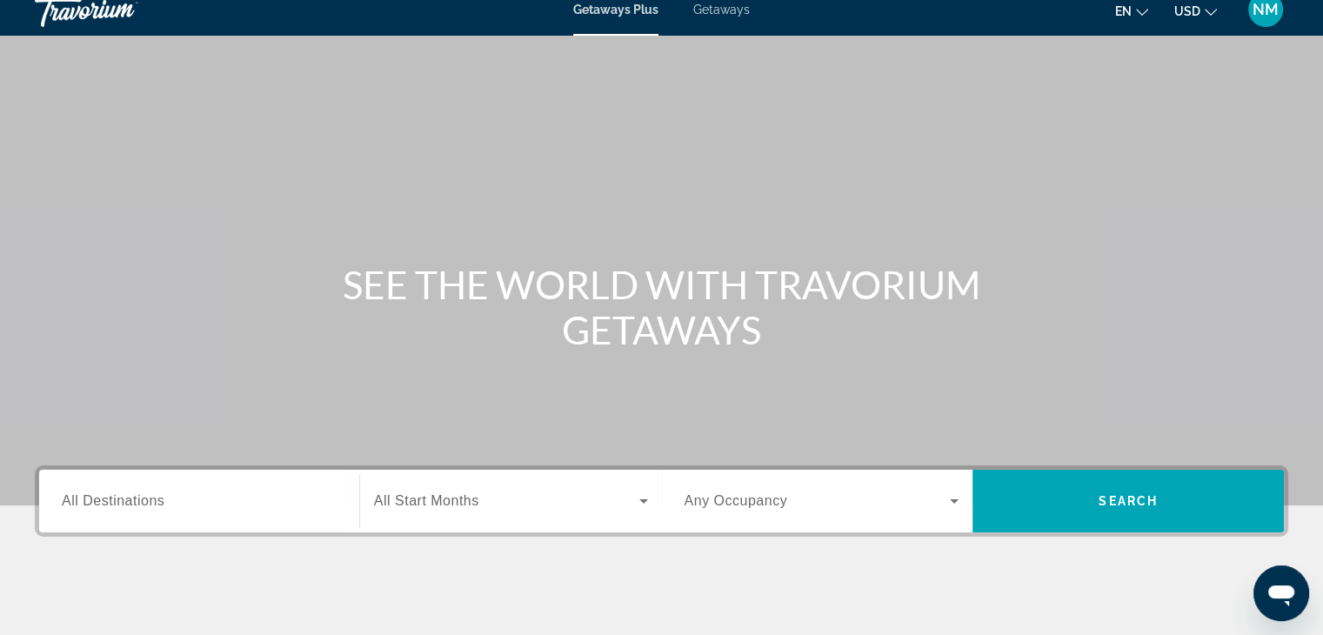
scroll to position [17, 0]
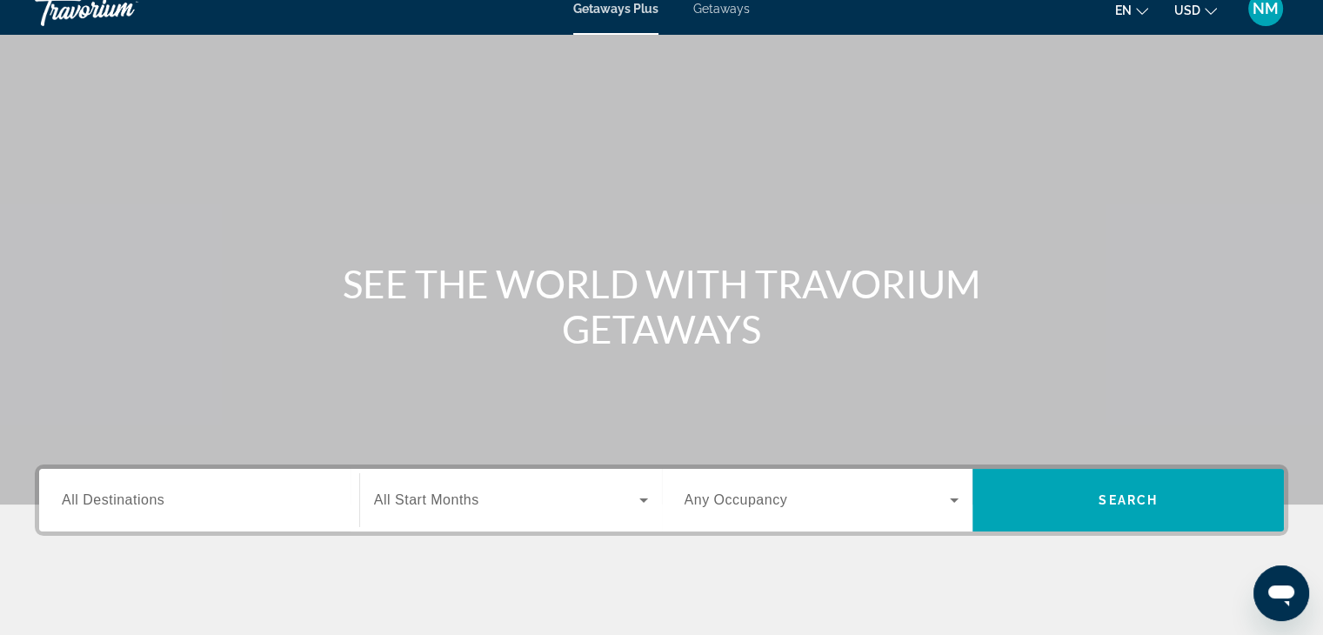
click at [723, 12] on span "Getaways" at bounding box center [721, 9] width 57 height 14
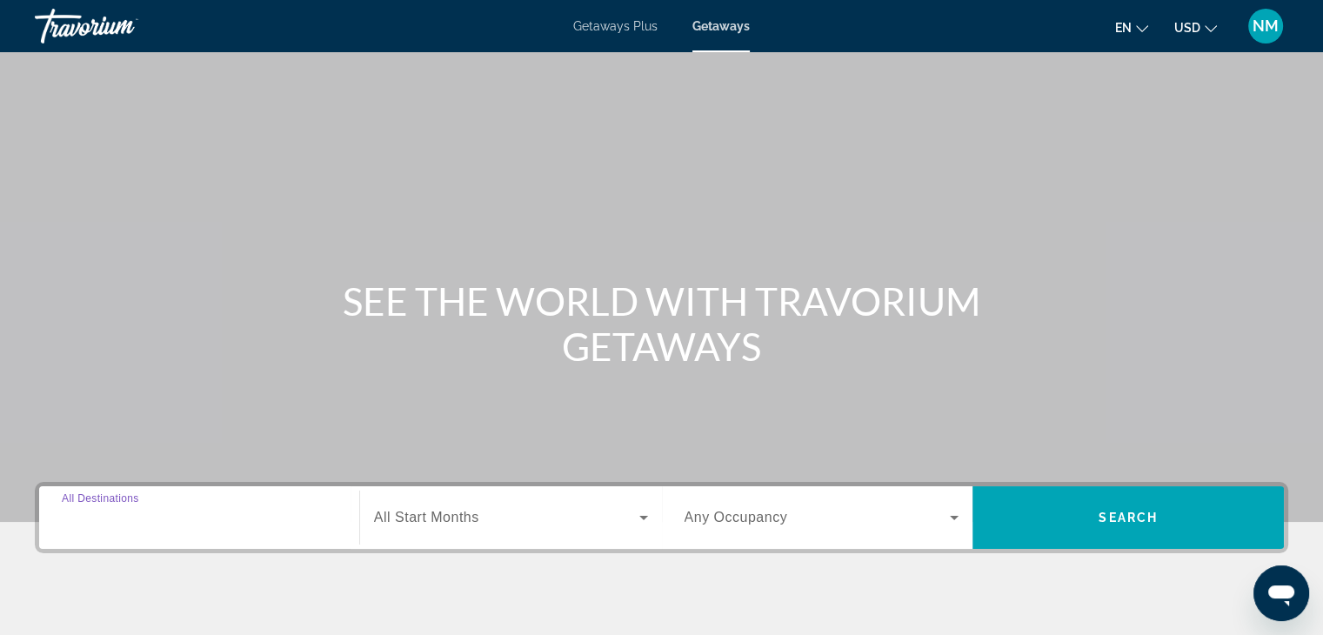
click at [125, 526] on input "Destination All Destinations" at bounding box center [199, 518] width 275 height 21
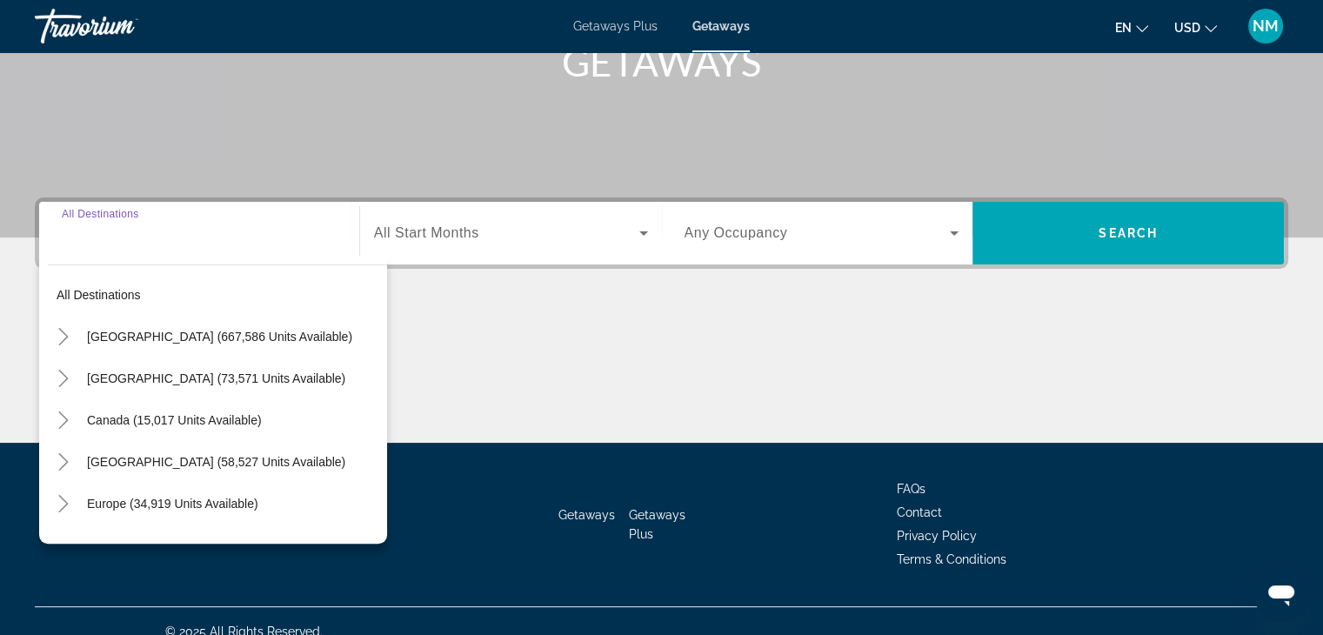
scroll to position [305, 0]
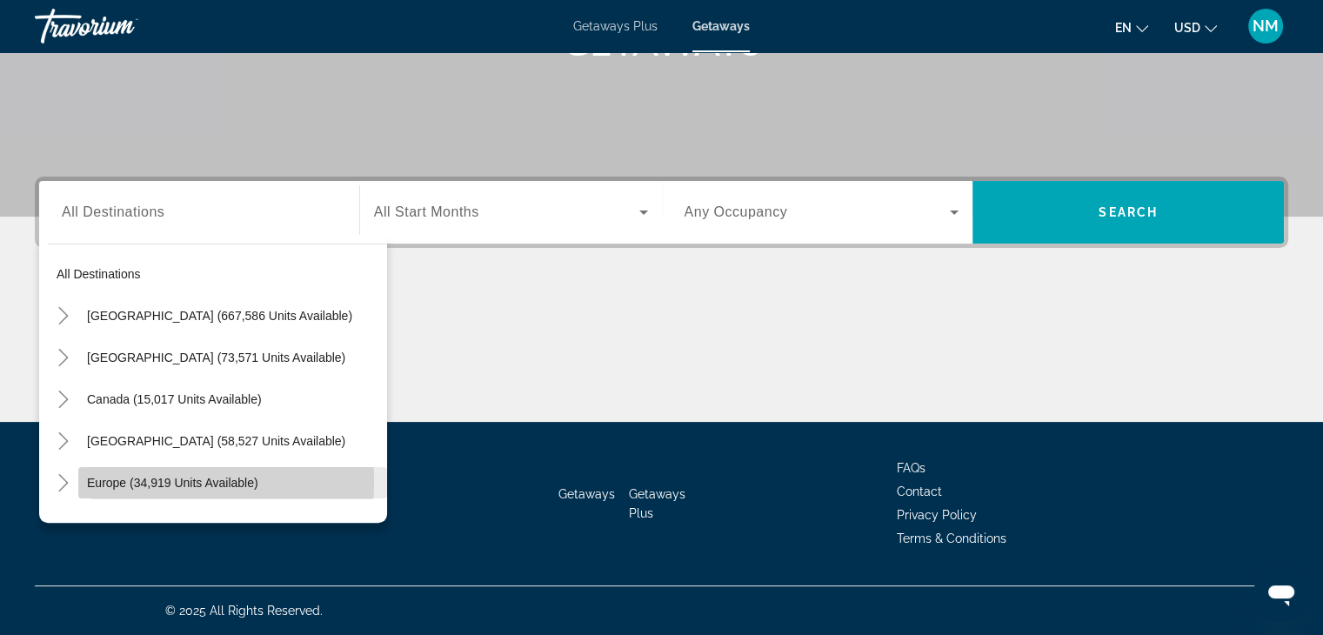
click at [122, 481] on span "Europe (34,919 units available)" at bounding box center [172, 483] width 171 height 14
type input "**********"
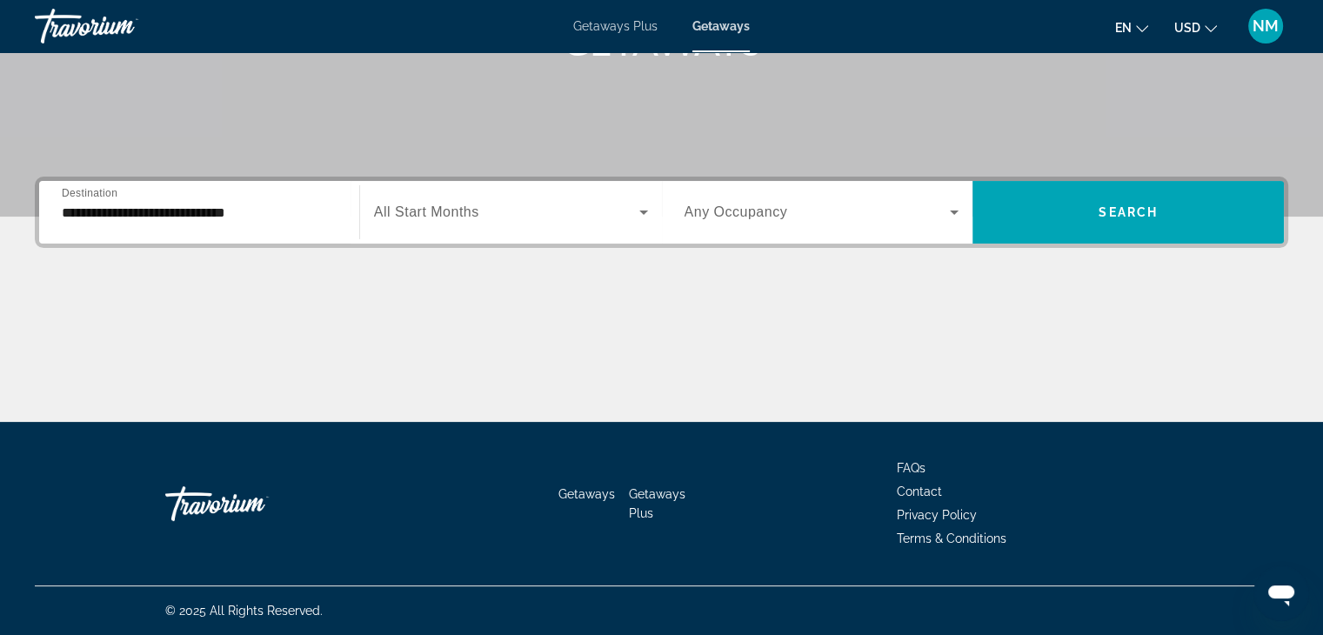
click at [470, 215] on span "All Start Months" at bounding box center [426, 211] width 105 height 15
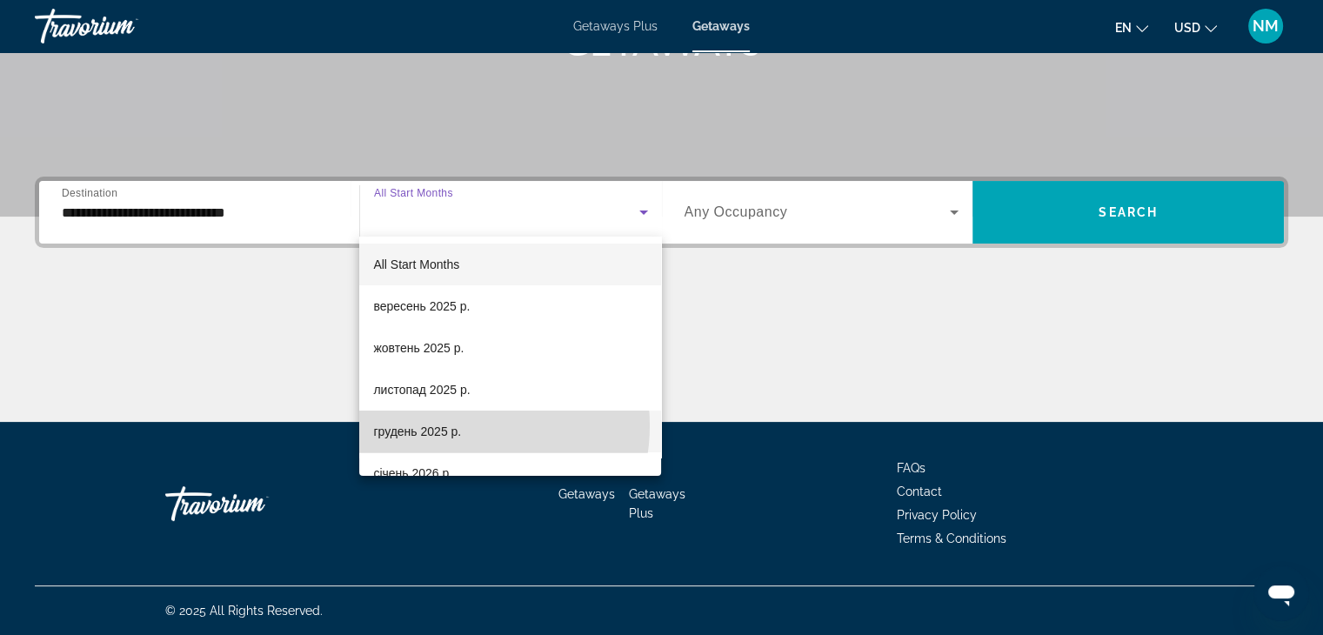
click at [454, 425] on span "грудень 2025 р." at bounding box center [417, 431] width 88 height 21
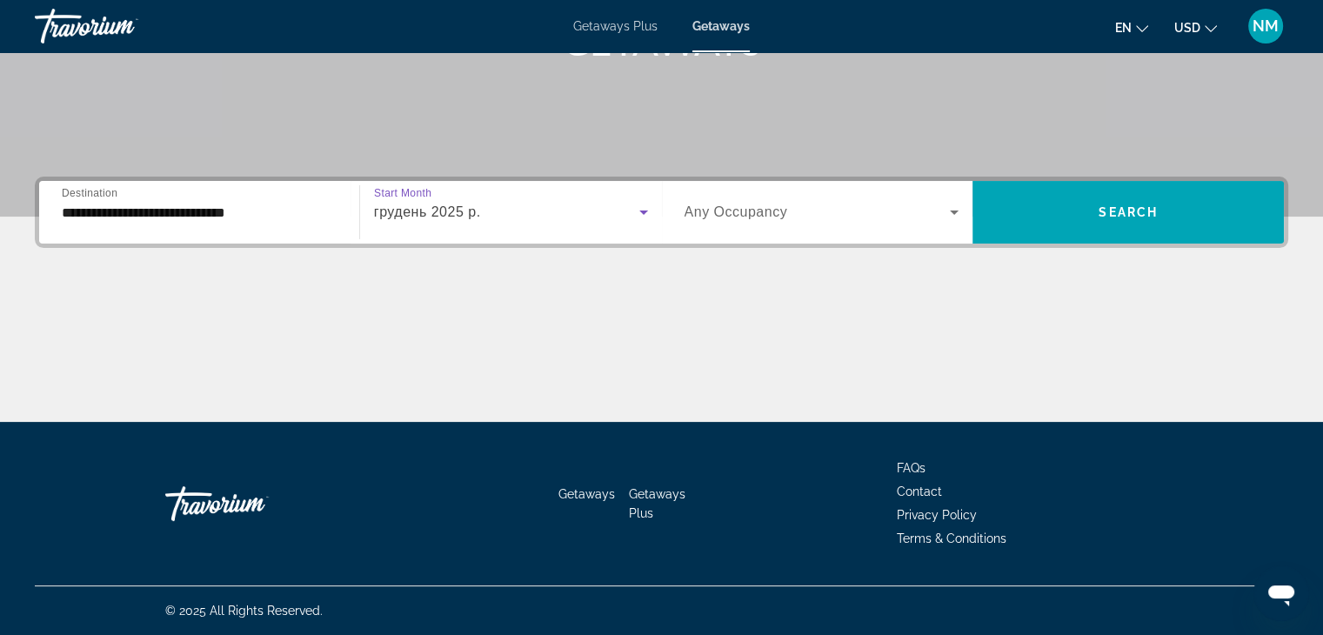
click at [581, 217] on div "грудень 2025 р." at bounding box center [506, 212] width 265 height 21
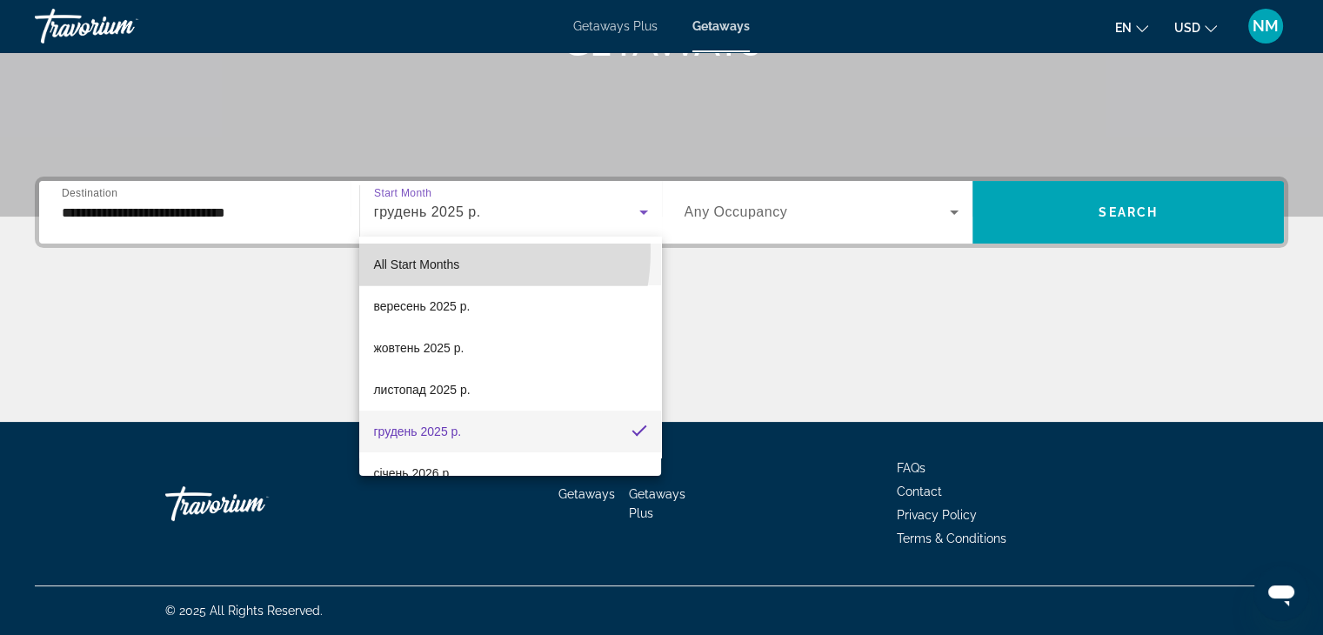
click at [435, 251] on mat-option "All Start Months" at bounding box center [510, 265] width 302 height 42
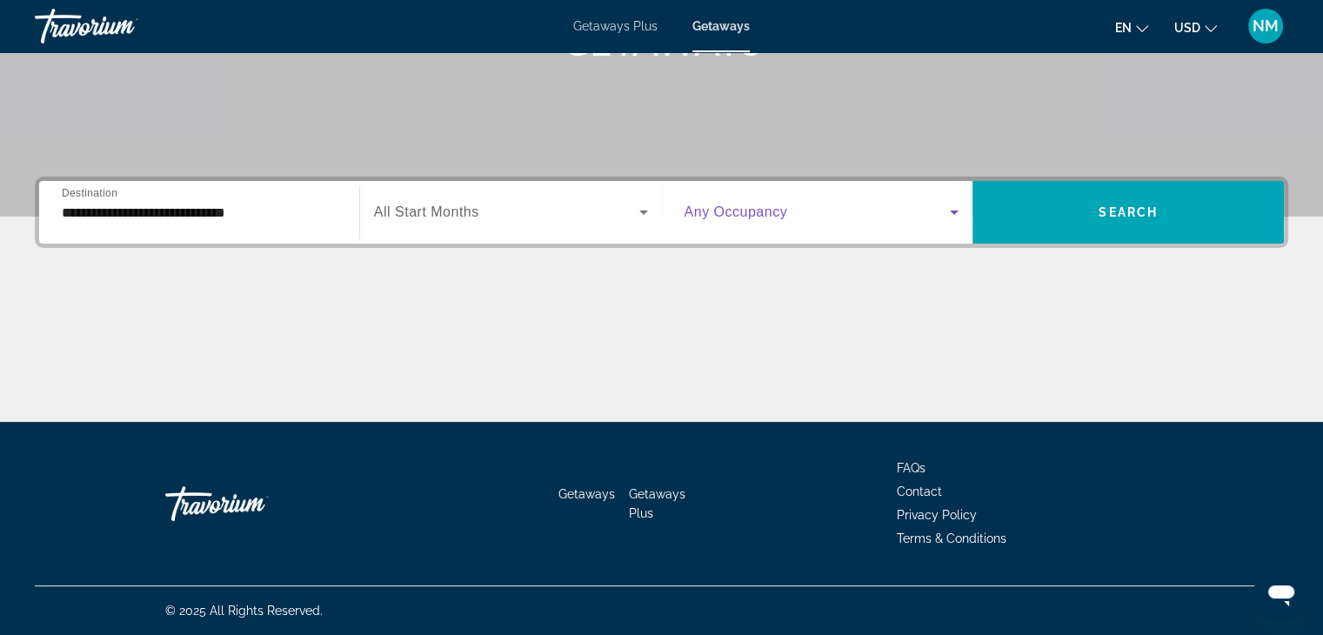
click at [911, 214] on span "Search widget" at bounding box center [818, 212] width 266 height 21
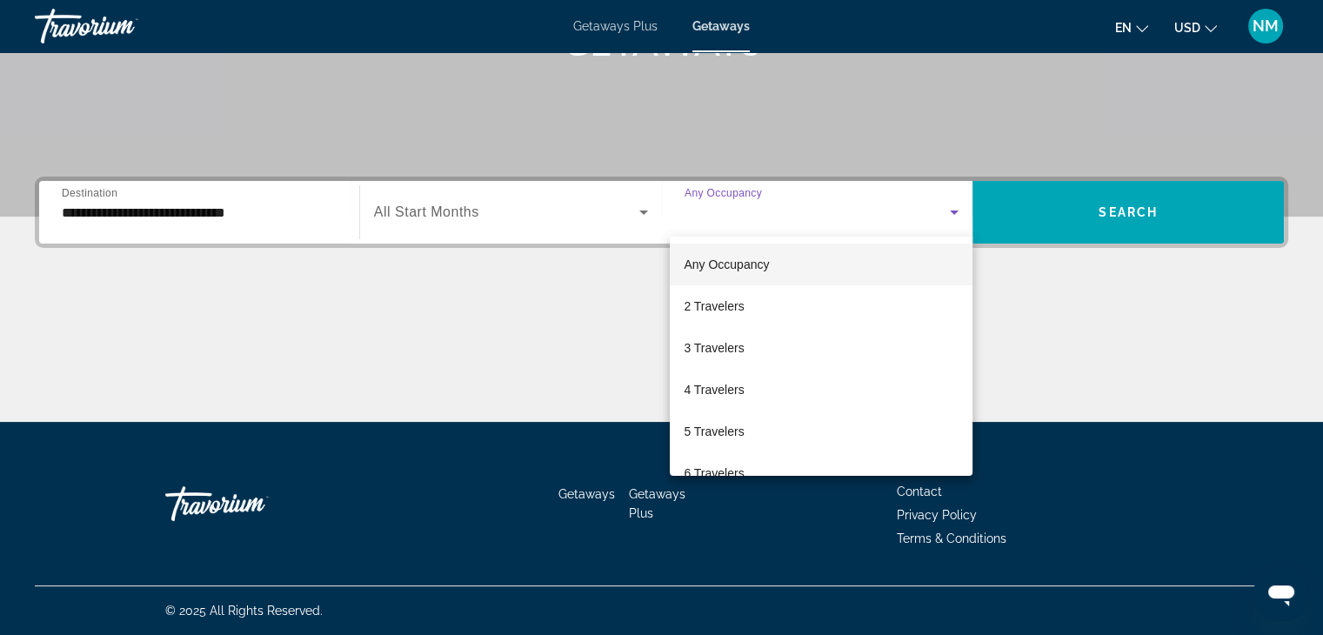
click at [1140, 199] on div at bounding box center [661, 317] width 1323 height 635
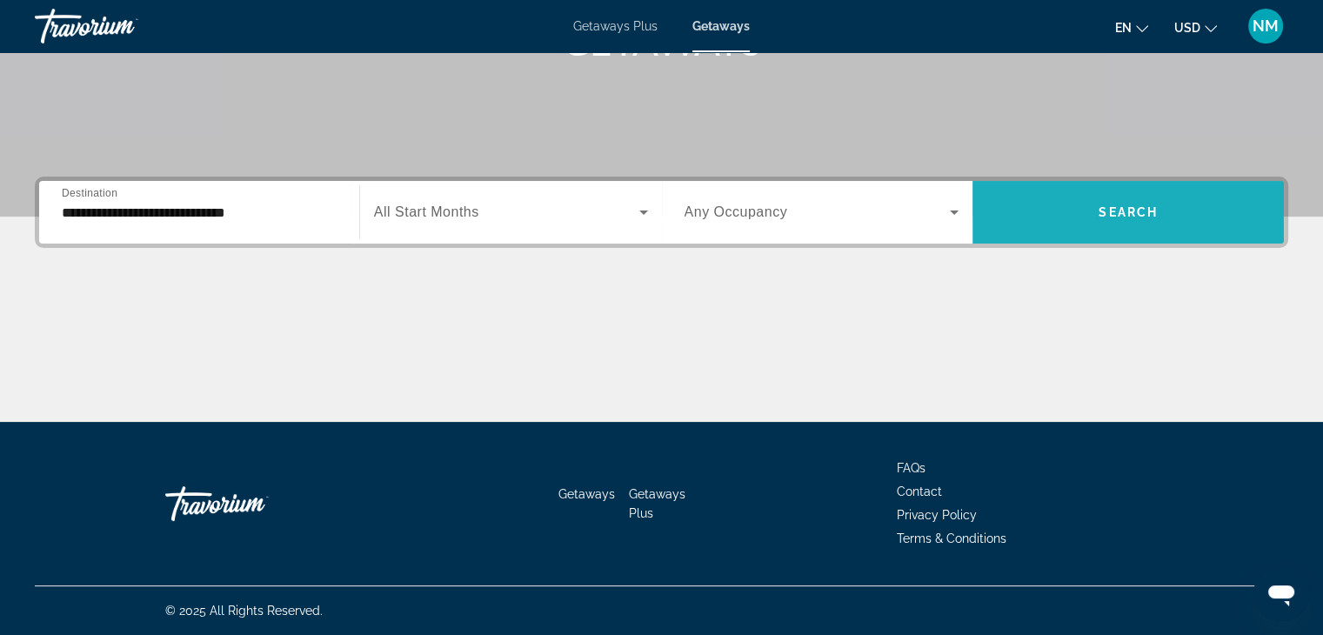
click at [1140, 199] on span "Search widget" at bounding box center [1128, 212] width 311 height 42
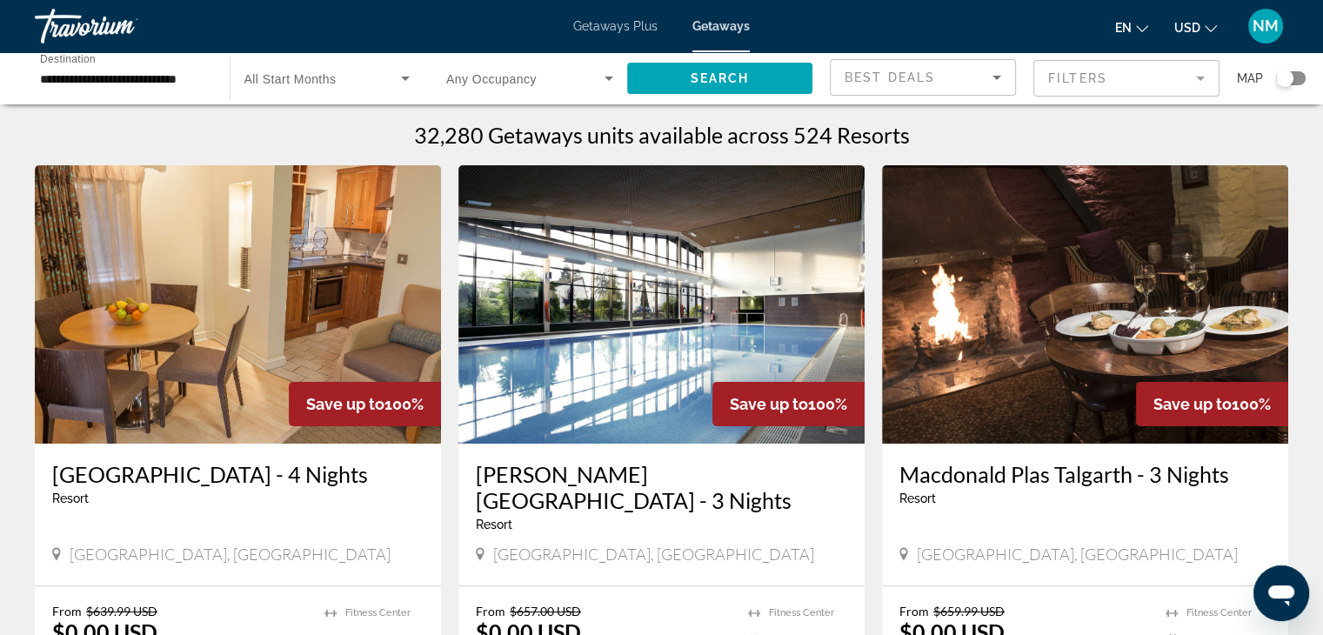
drag, startPoint x: 1140, startPoint y: 199, endPoint x: 1131, endPoint y: 204, distance: 10.1
click at [1140, 199] on img "Main content" at bounding box center [1085, 304] width 406 height 278
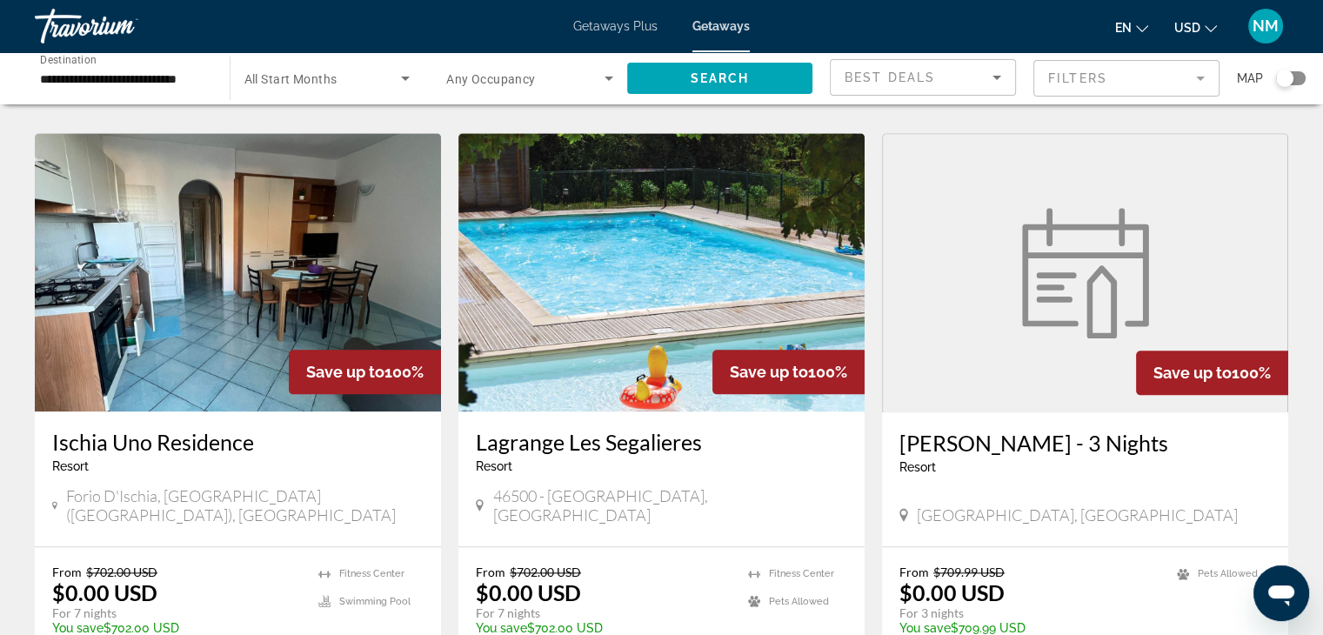
scroll to position [1879, 0]
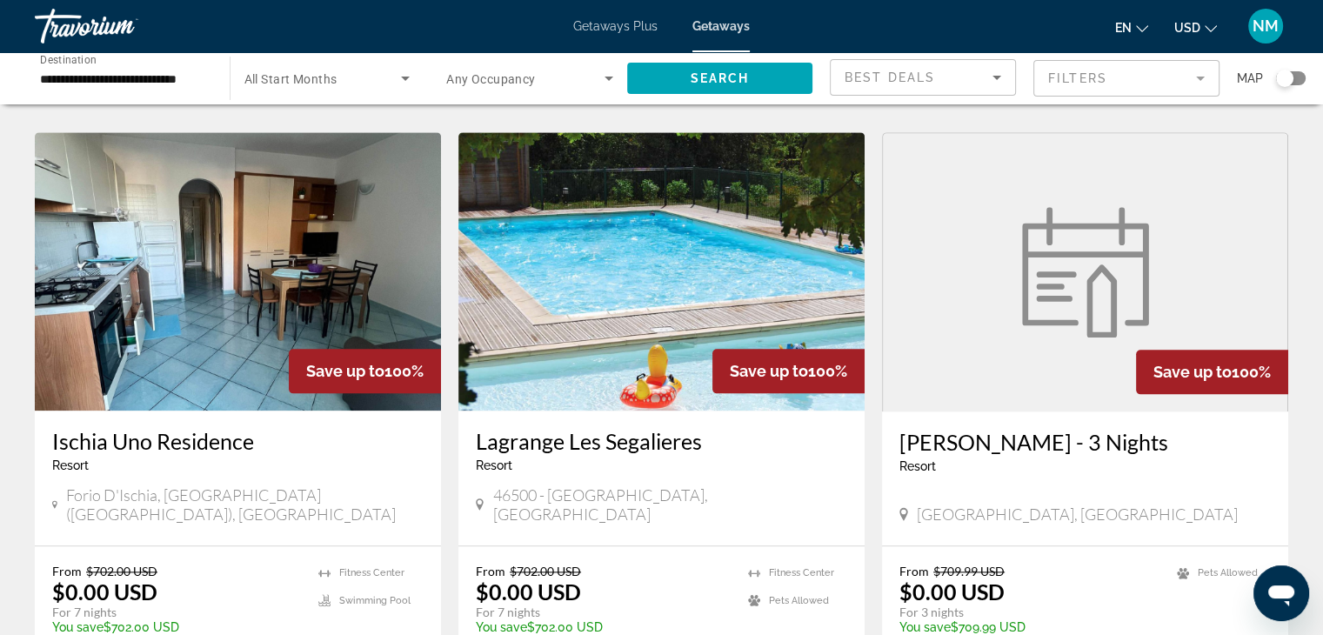
click at [870, 465] on app-weeks-search-item "Save up to 100% Lagrange Les Segalieres Resort - This is an adults only resort …" at bounding box center [662, 420] width 424 height 576
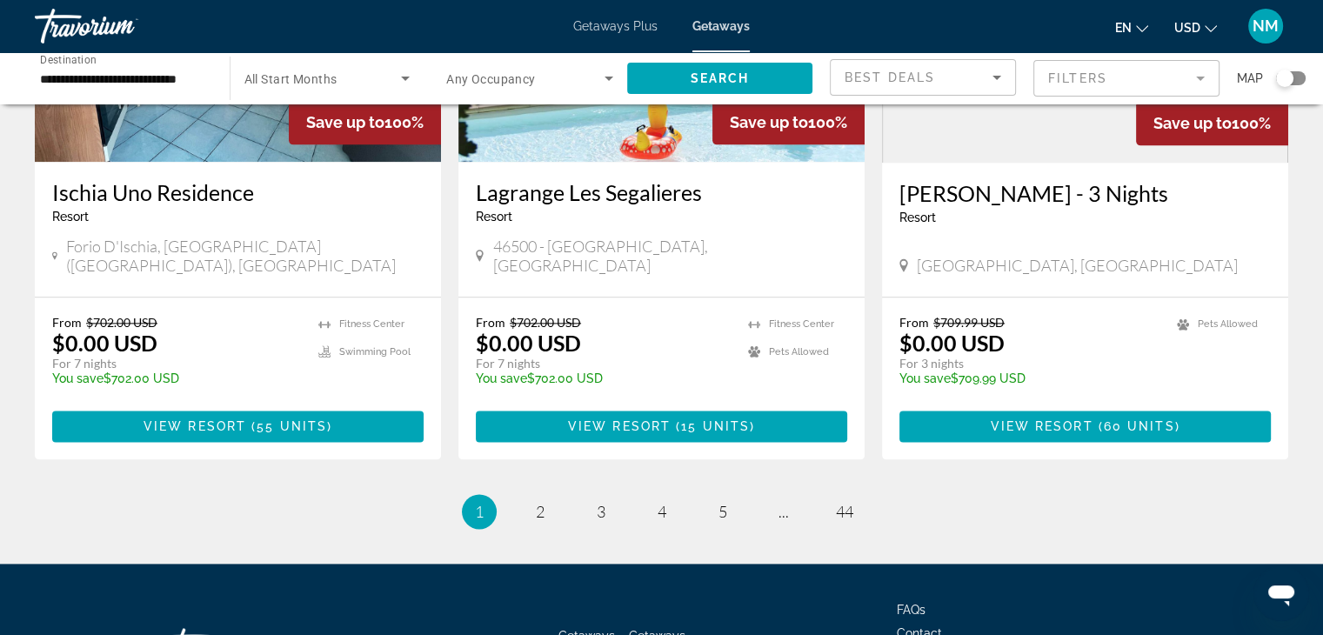
scroll to position [2206, 0]
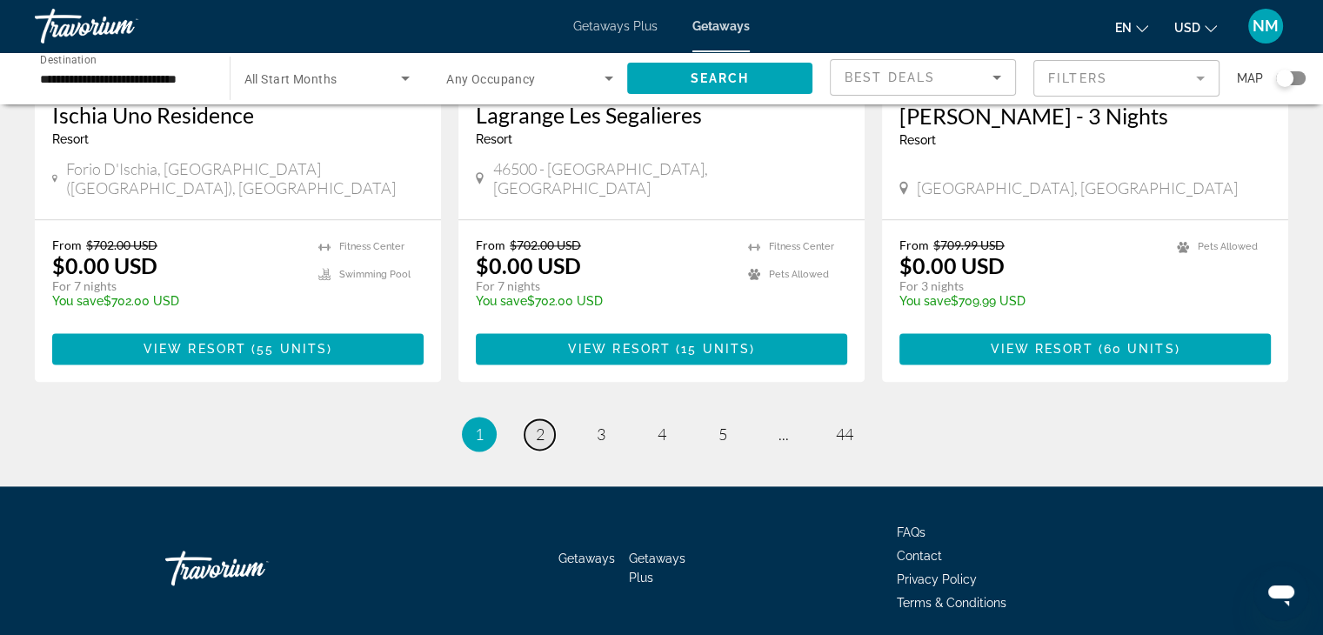
click at [542, 425] on span "2" at bounding box center [540, 434] width 9 height 19
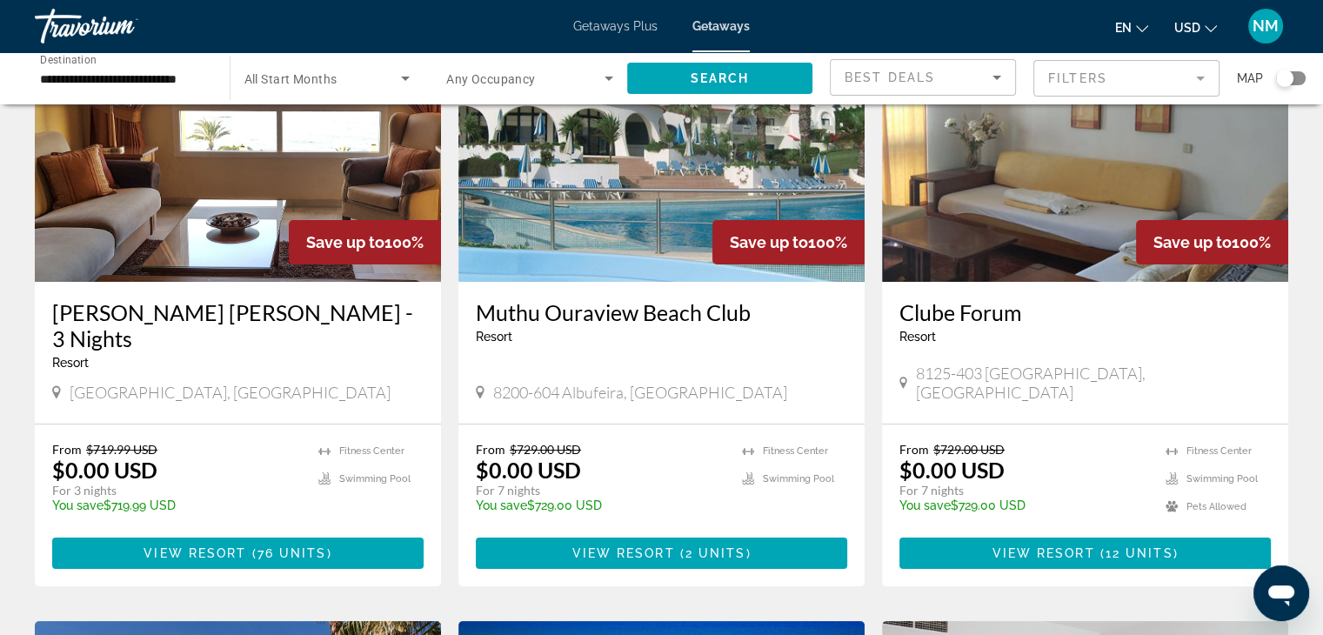
scroll to position [166, 0]
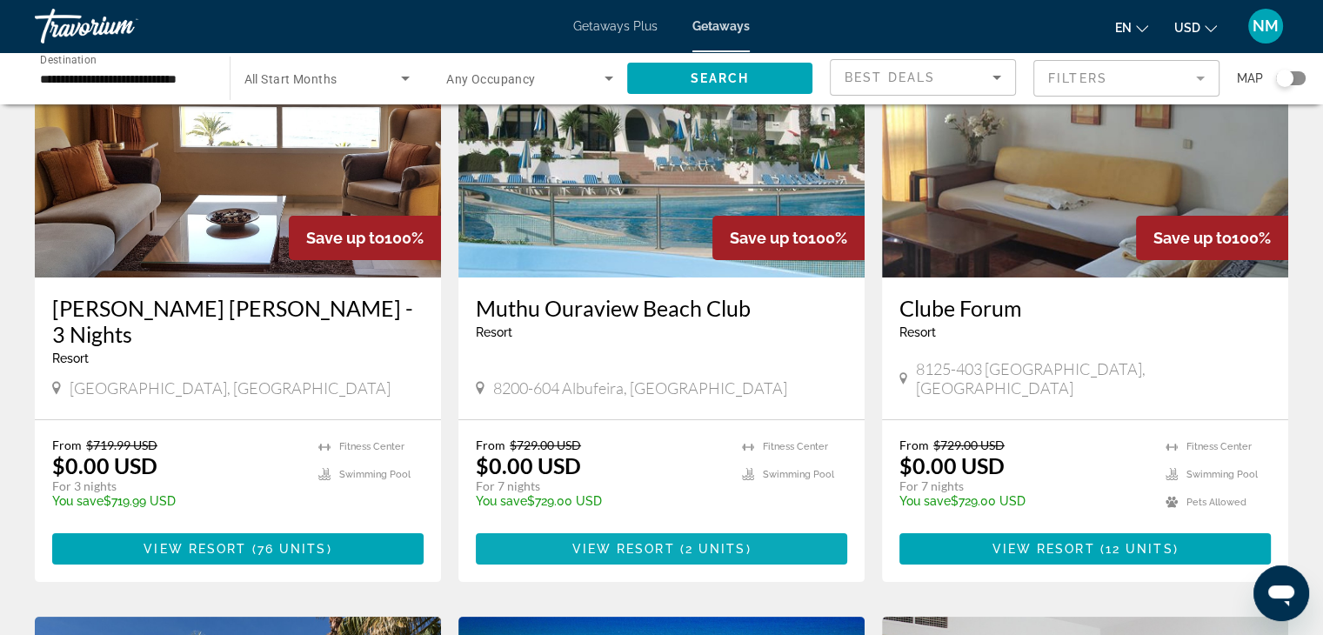
click at [679, 542] on span "Main content" at bounding box center [677, 549] width 5 height 14
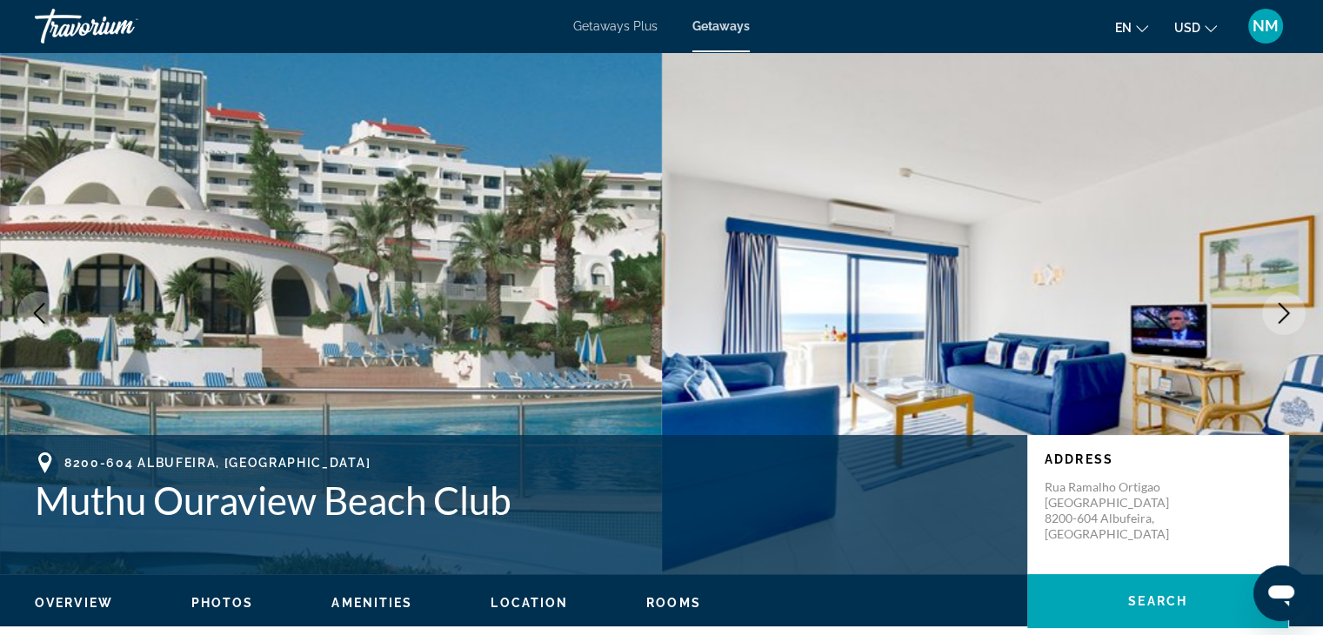
click at [1287, 313] on icon "Next image" at bounding box center [1284, 313] width 21 height 21
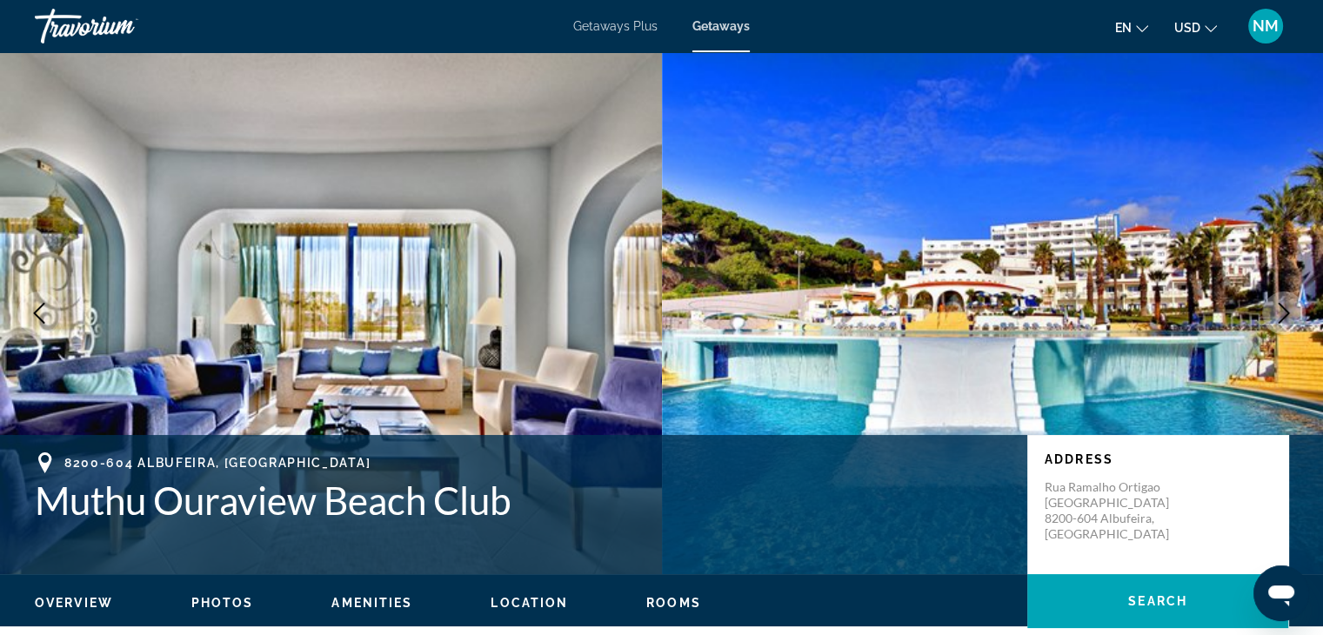
click at [1287, 313] on icon "Next image" at bounding box center [1284, 313] width 21 height 21
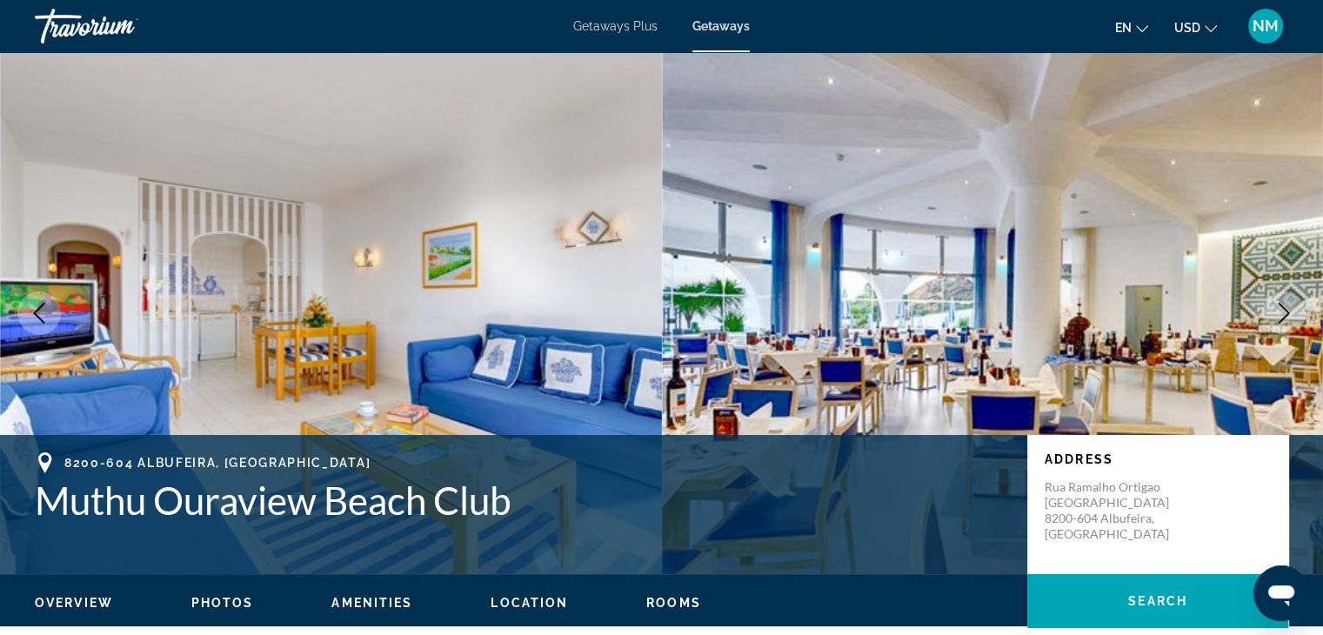
click at [1287, 313] on icon "Next image" at bounding box center [1284, 313] width 21 height 21
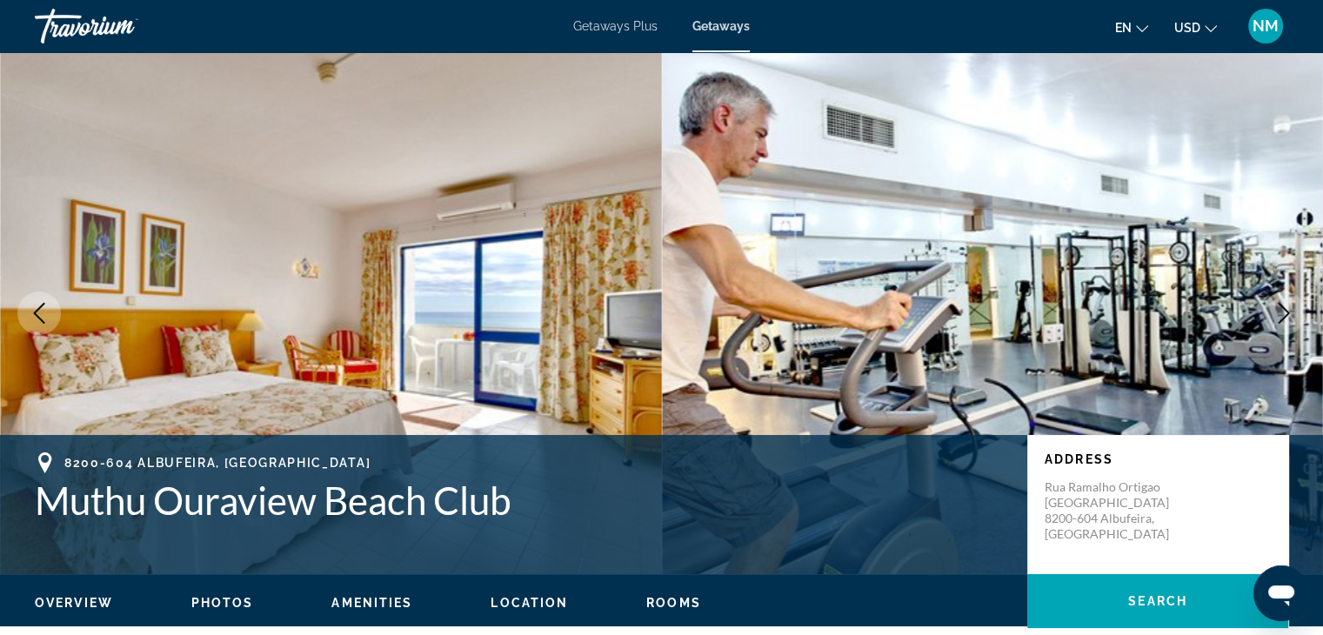
click at [1287, 313] on icon "Next image" at bounding box center [1284, 313] width 21 height 21
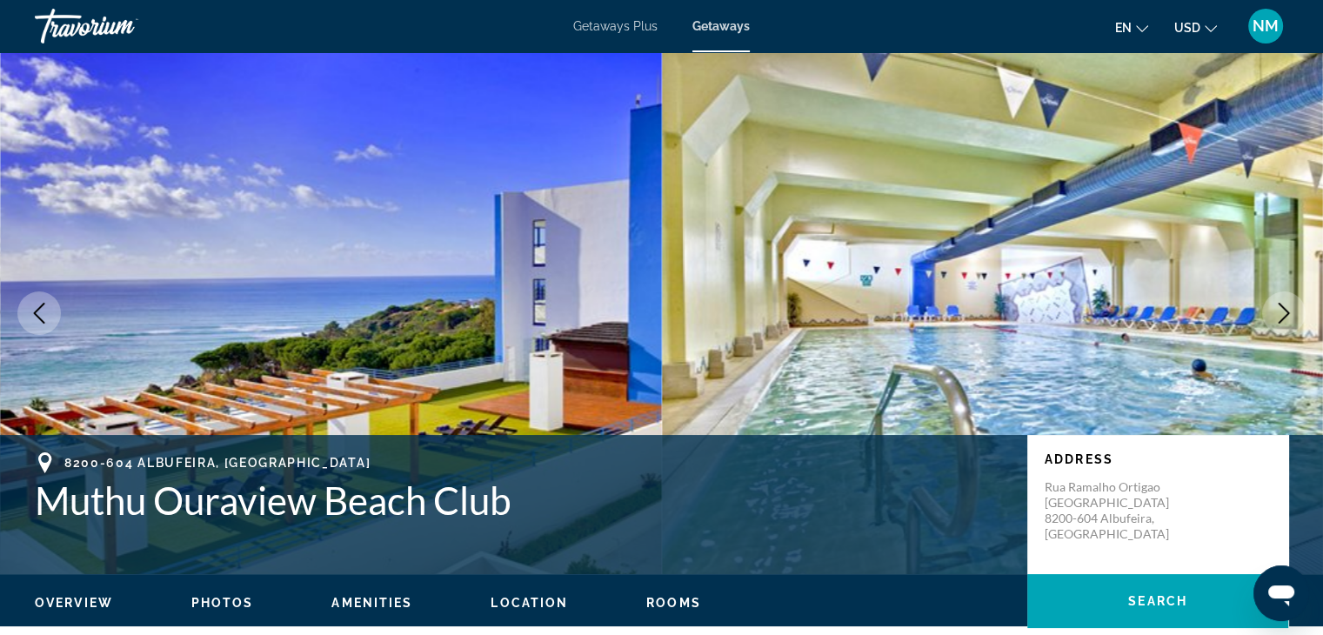
click at [1287, 313] on icon "Next image" at bounding box center [1284, 313] width 21 height 21
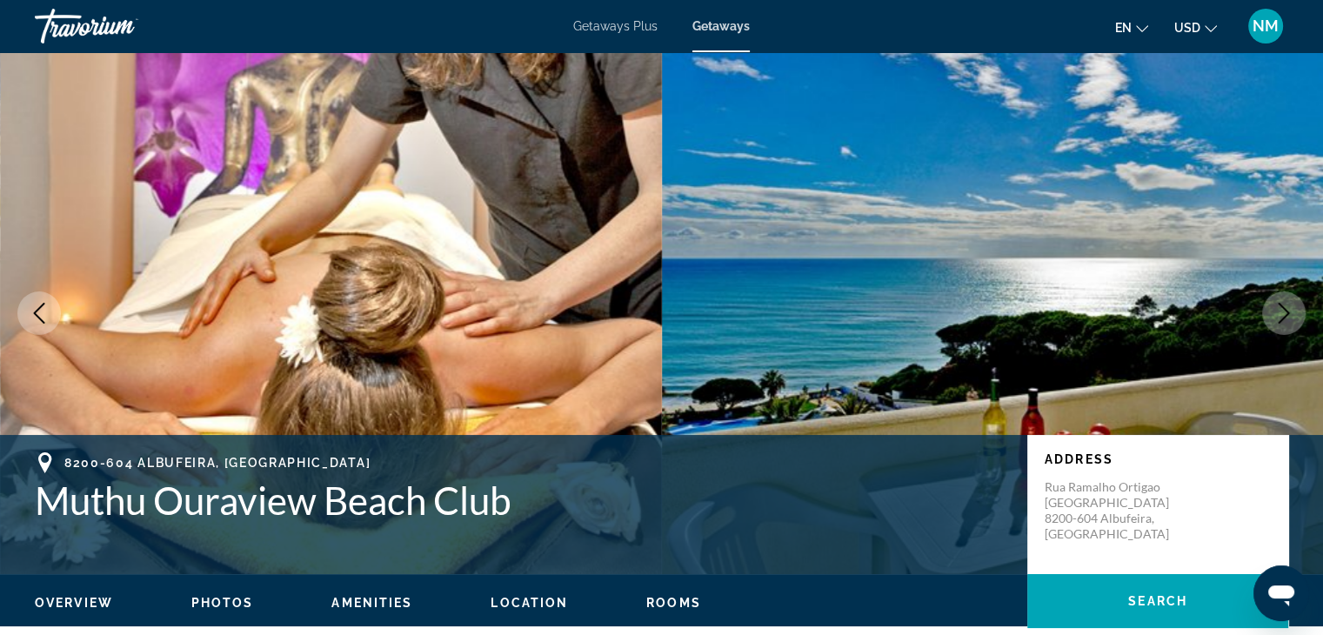
click at [1287, 313] on icon "Next image" at bounding box center [1284, 313] width 21 height 21
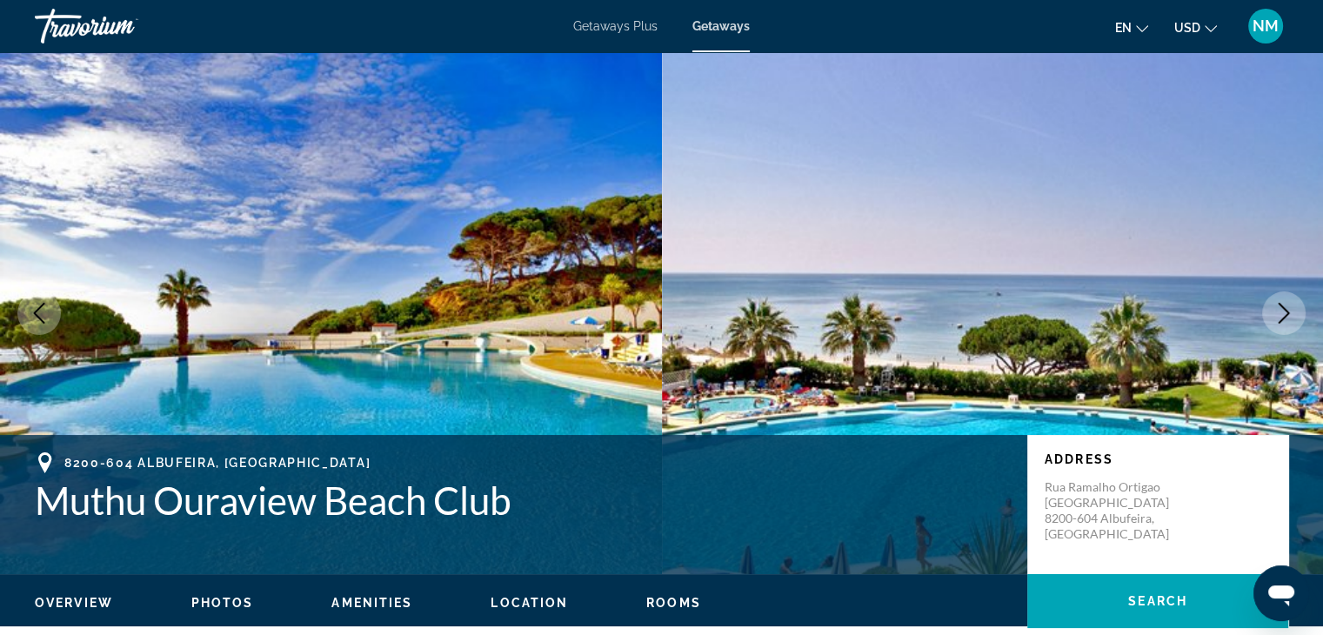
click at [1287, 313] on icon "Next image" at bounding box center [1284, 313] width 21 height 21
